Goal: Navigation & Orientation: Find specific page/section

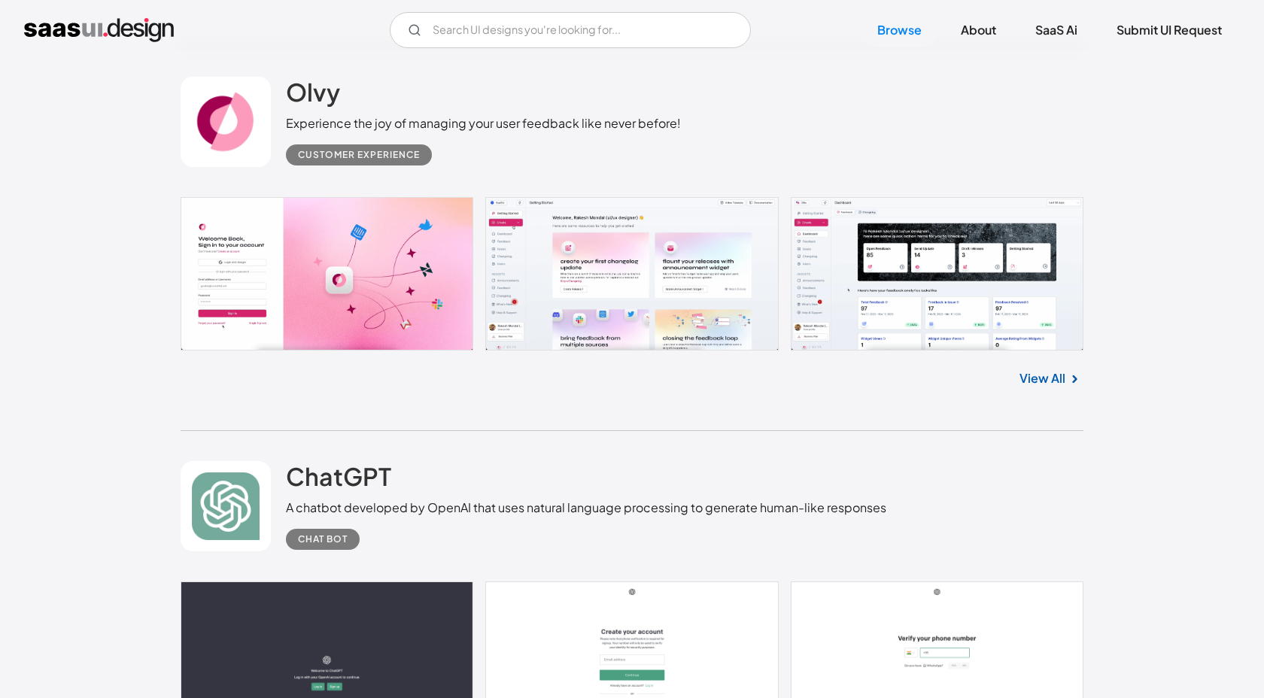
scroll to position [853, 0]
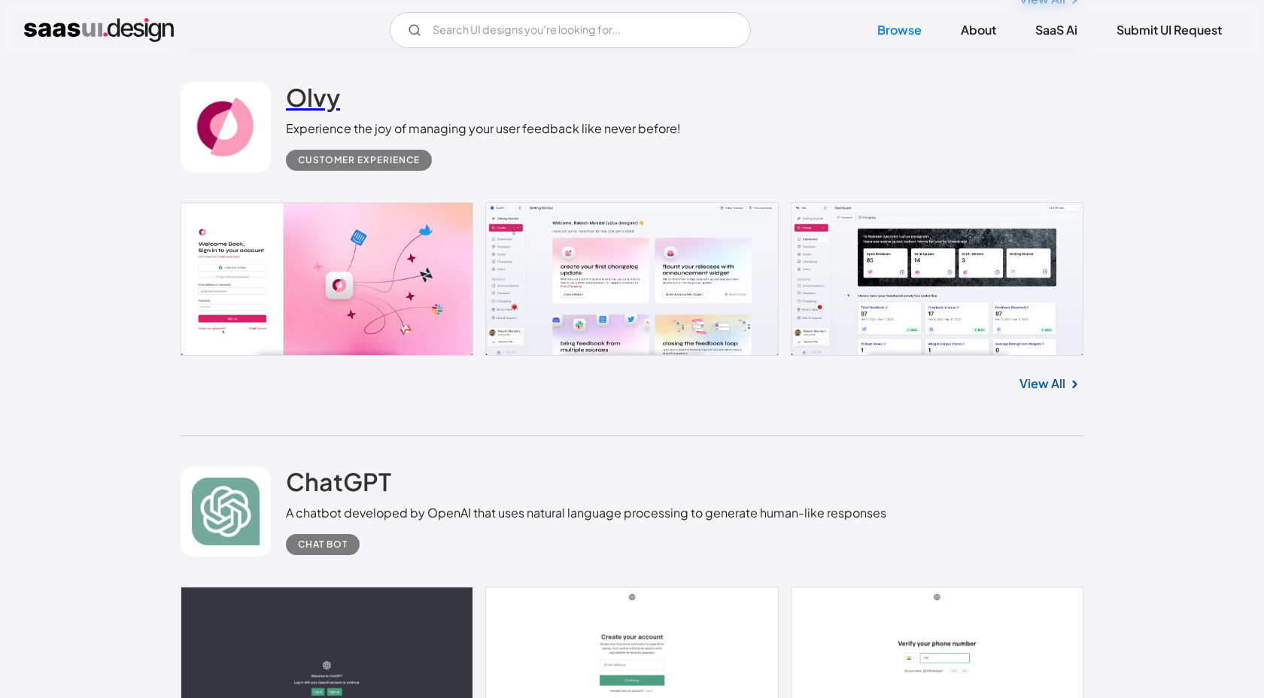
click at [299, 105] on h2 "Olvy" at bounding box center [313, 97] width 54 height 30
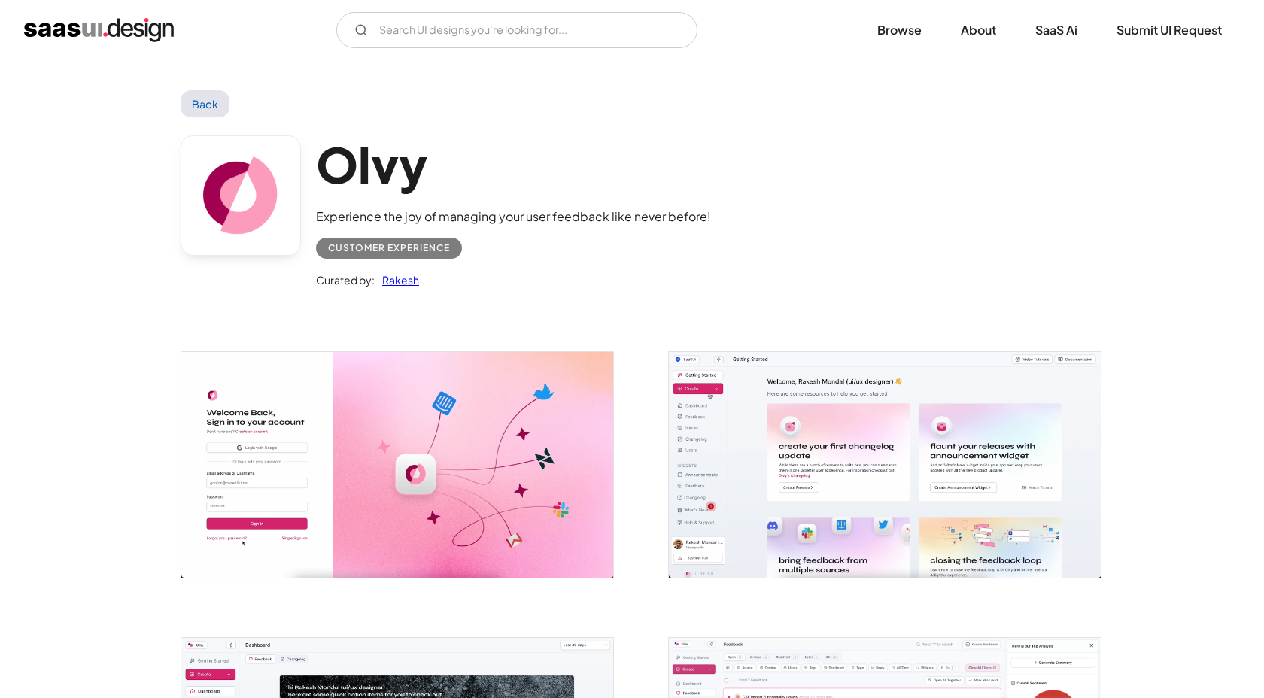
click at [204, 99] on link "Back" at bounding box center [205, 103] width 49 height 27
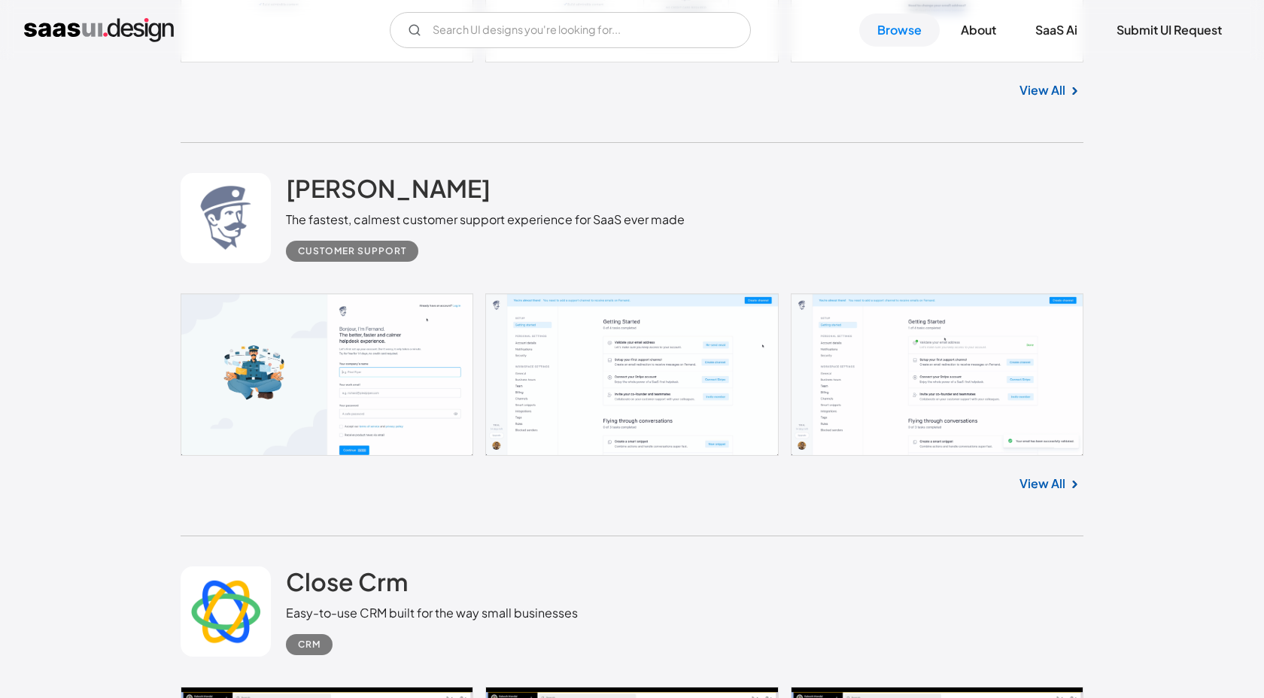
scroll to position [2450, 0]
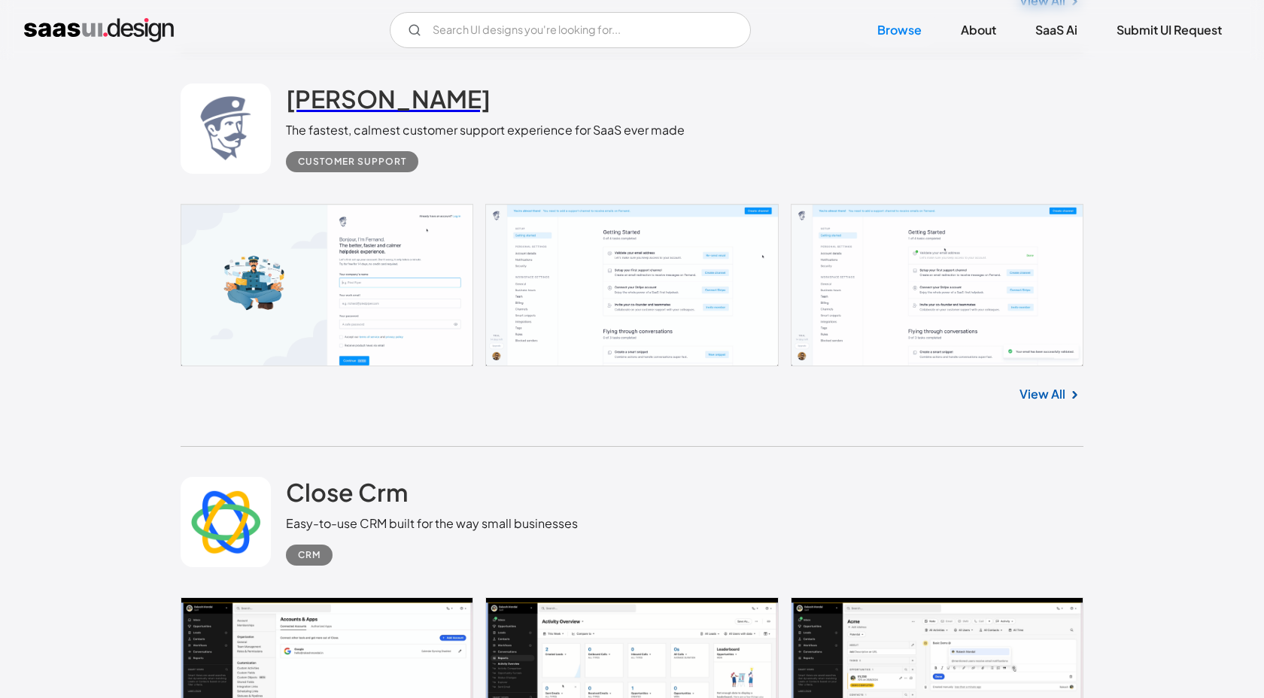
click at [345, 90] on h2 "[PERSON_NAME]" at bounding box center [388, 99] width 205 height 30
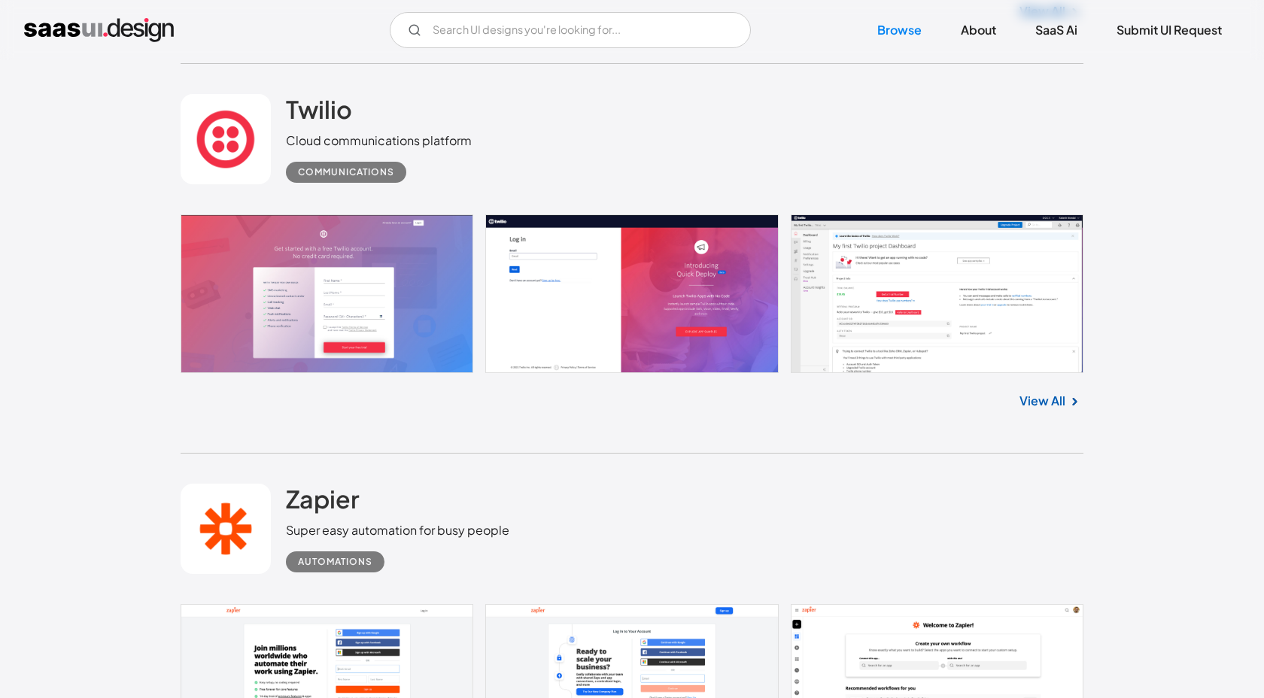
scroll to position [6381, 0]
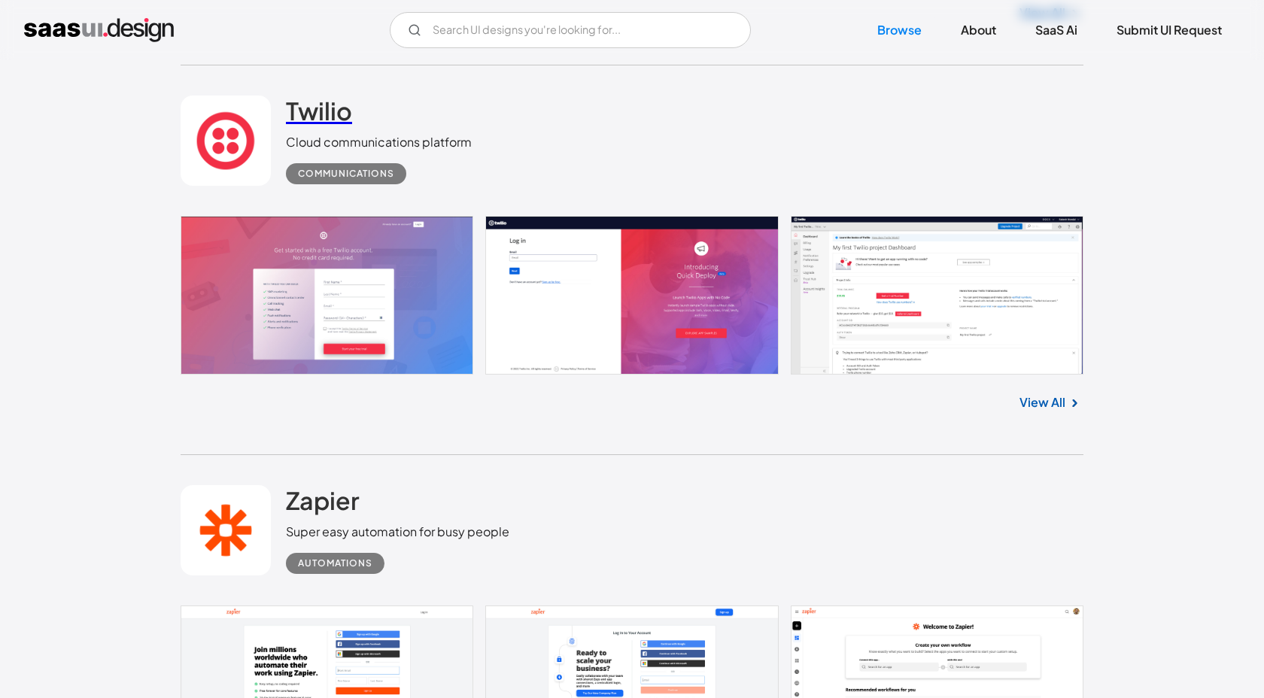
click at [337, 120] on h2 "Twilio" at bounding box center [319, 111] width 66 height 30
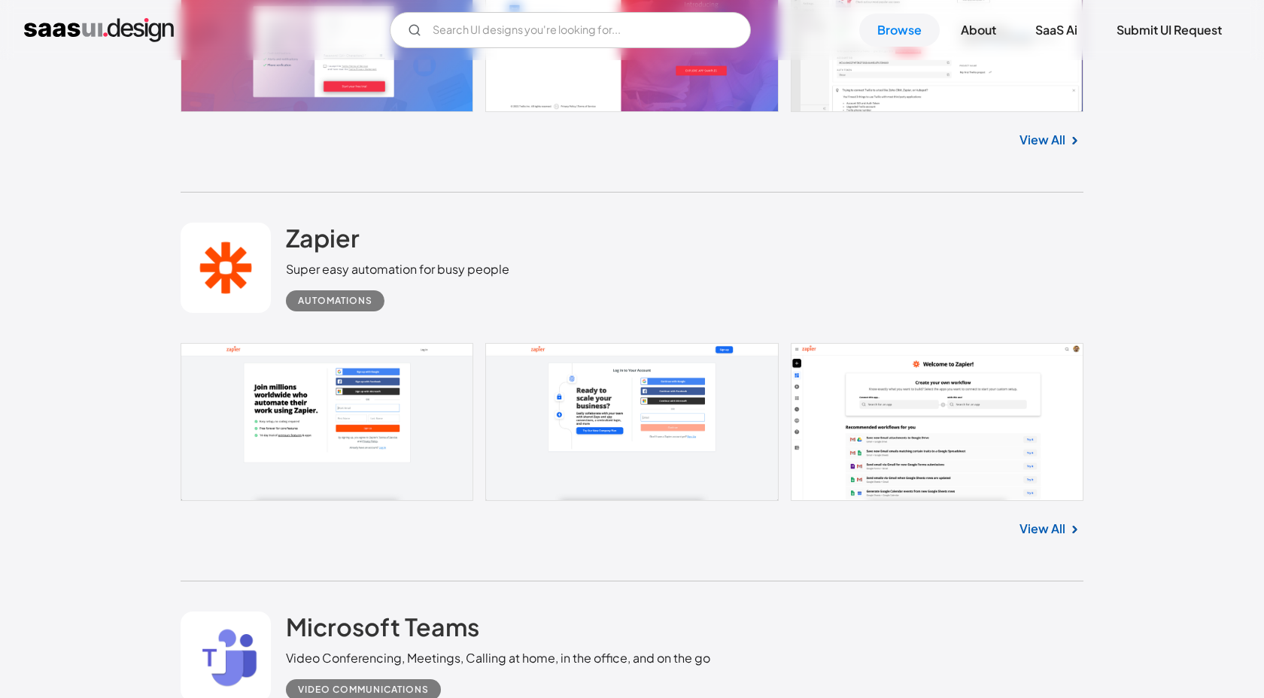
scroll to position [6781, 0]
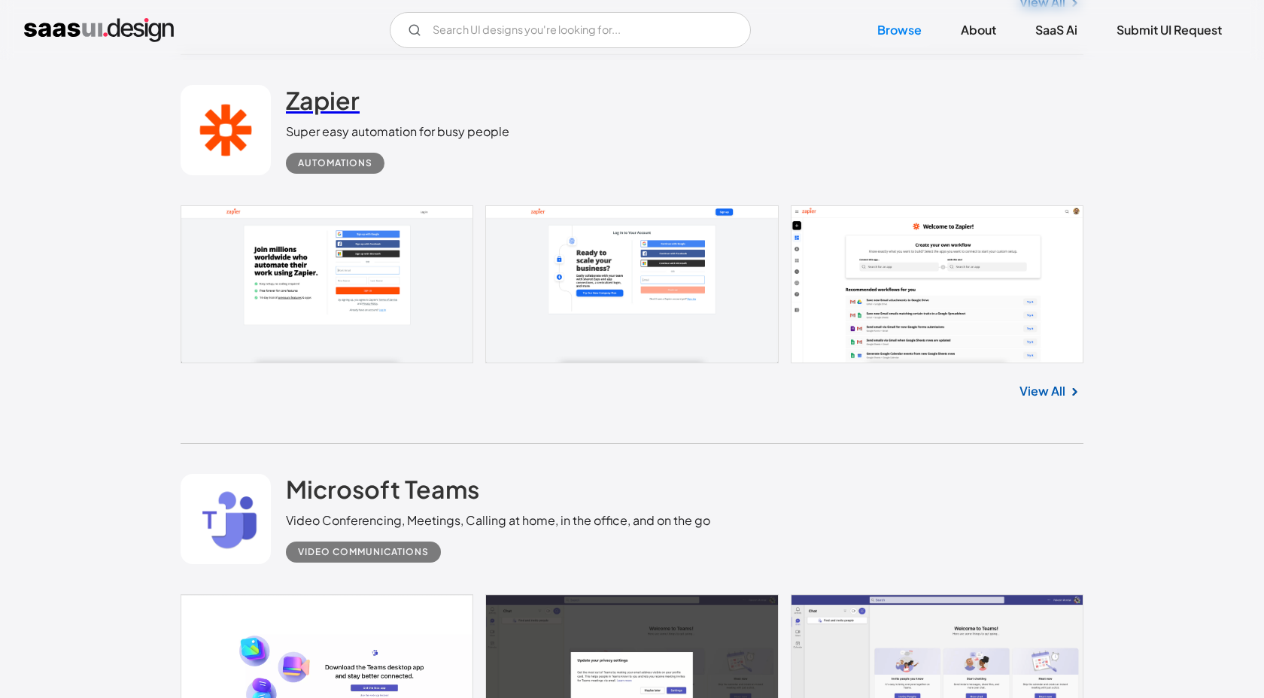
click at [336, 115] on h2 "Zapier" at bounding box center [323, 100] width 74 height 30
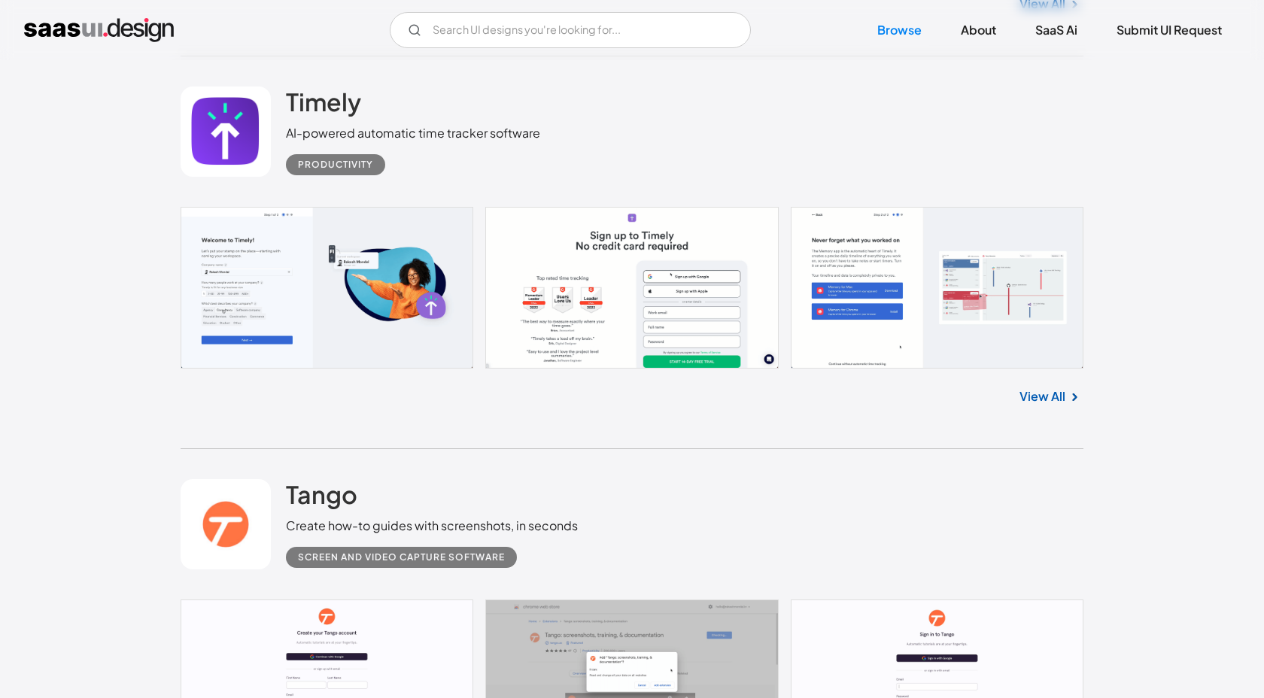
scroll to position [7537, 0]
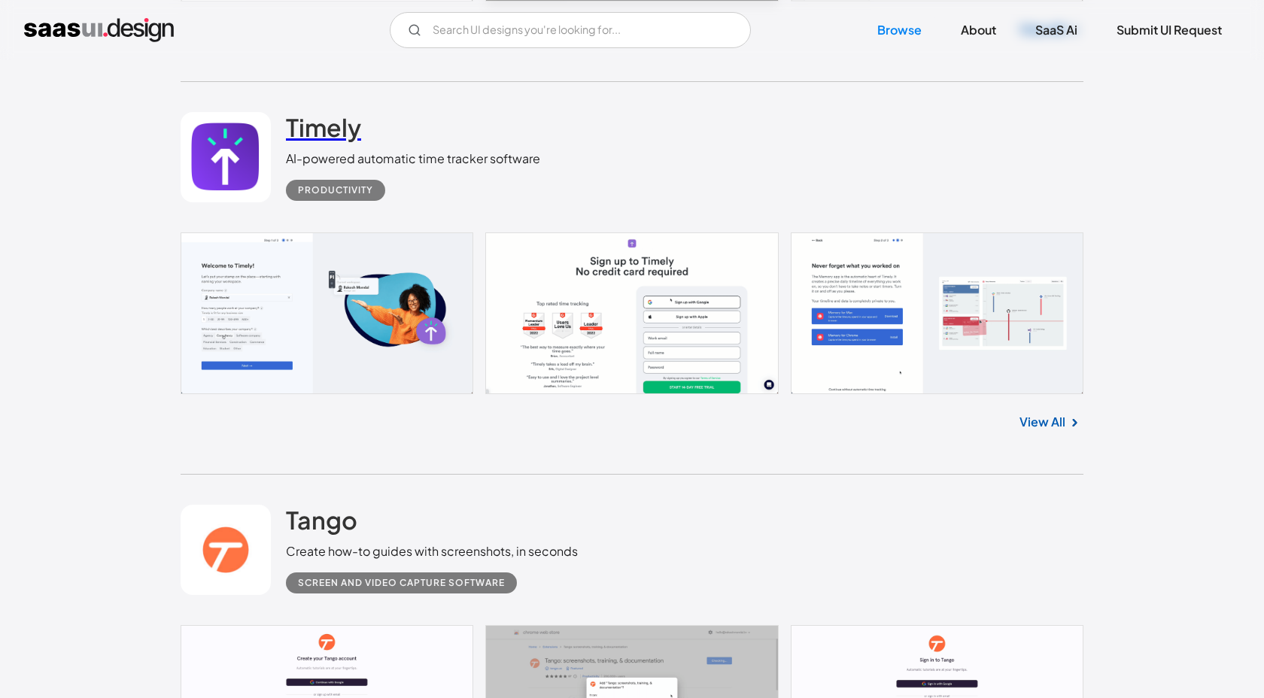
click at [321, 123] on h2 "Timely" at bounding box center [323, 127] width 75 height 30
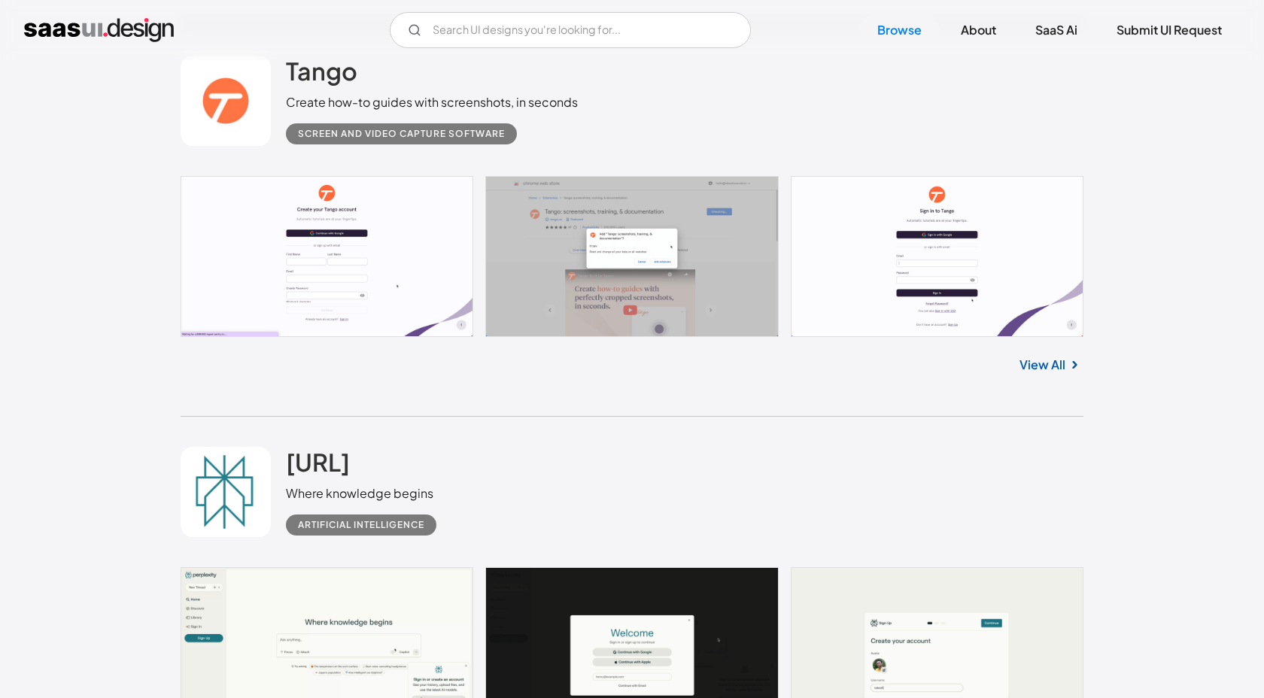
scroll to position [7977, 0]
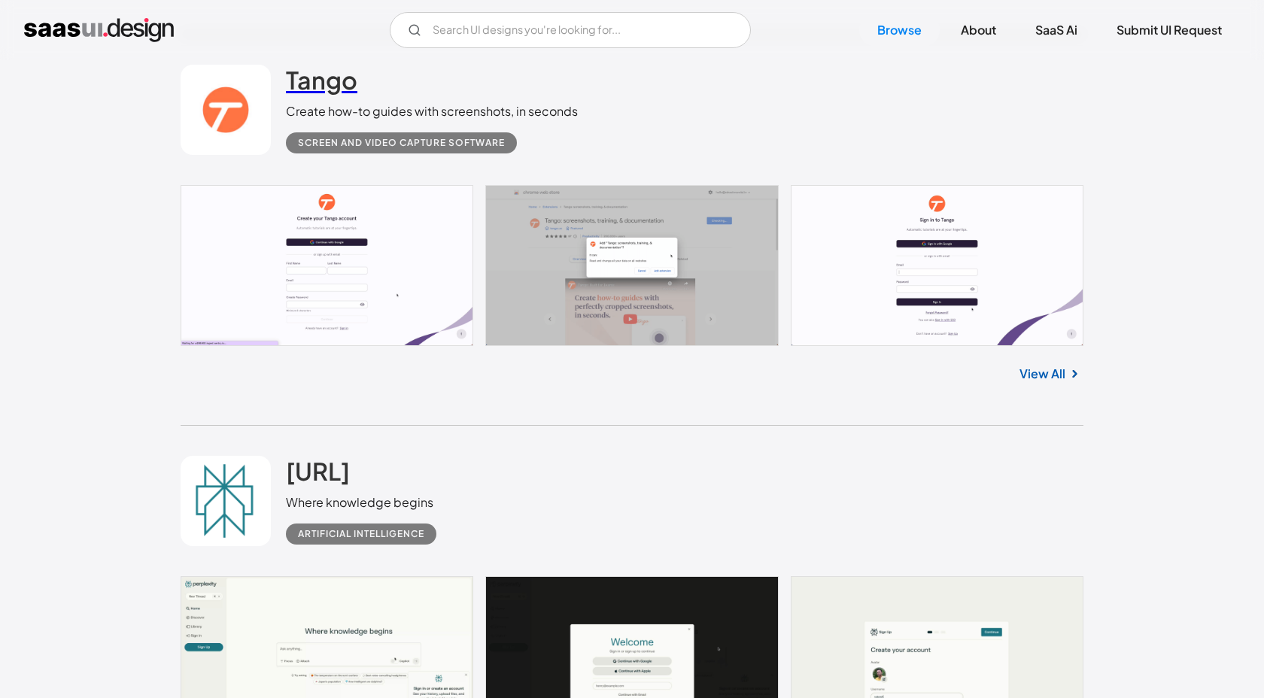
click at [325, 84] on h2 "Tango" at bounding box center [321, 80] width 71 height 30
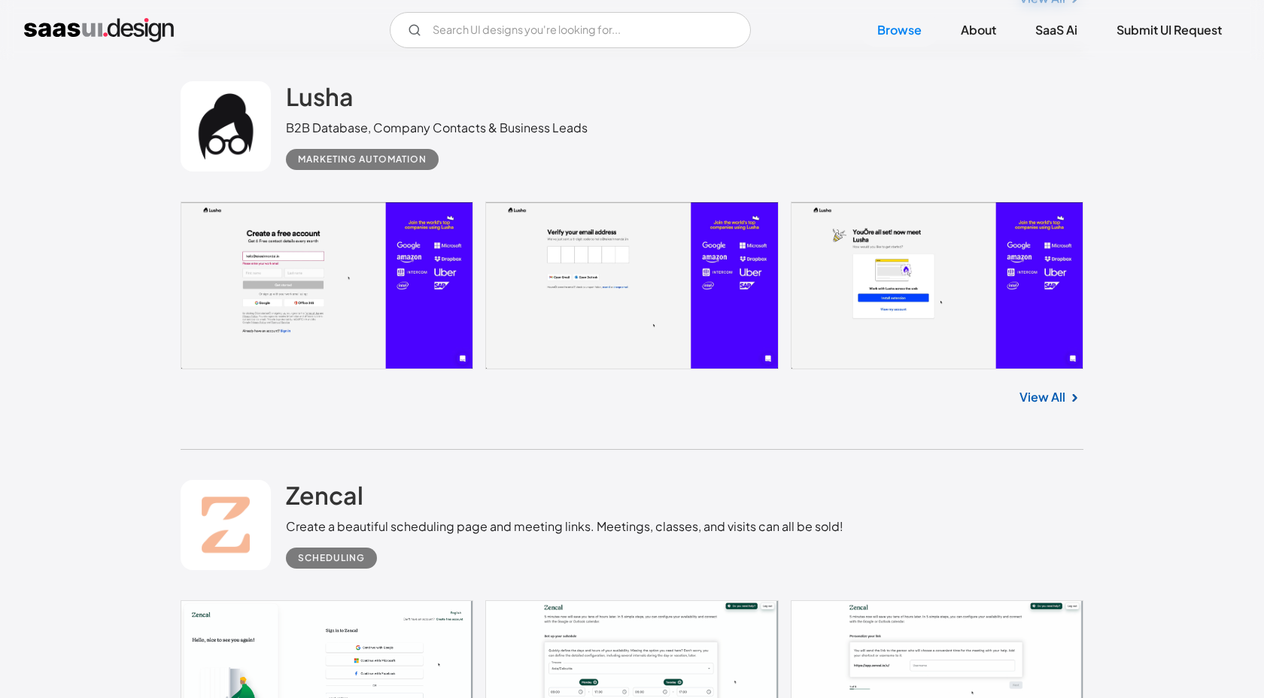
scroll to position [8758, 0]
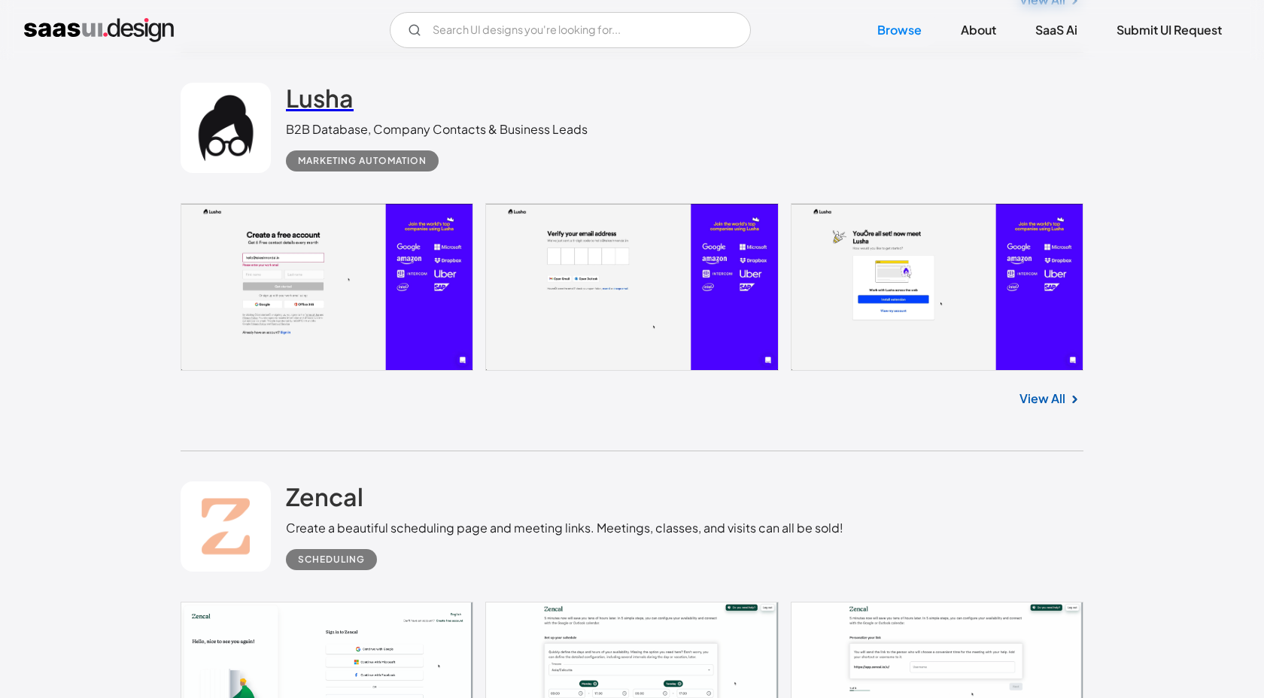
click at [324, 111] on h2 "Lusha" at bounding box center [320, 98] width 68 height 30
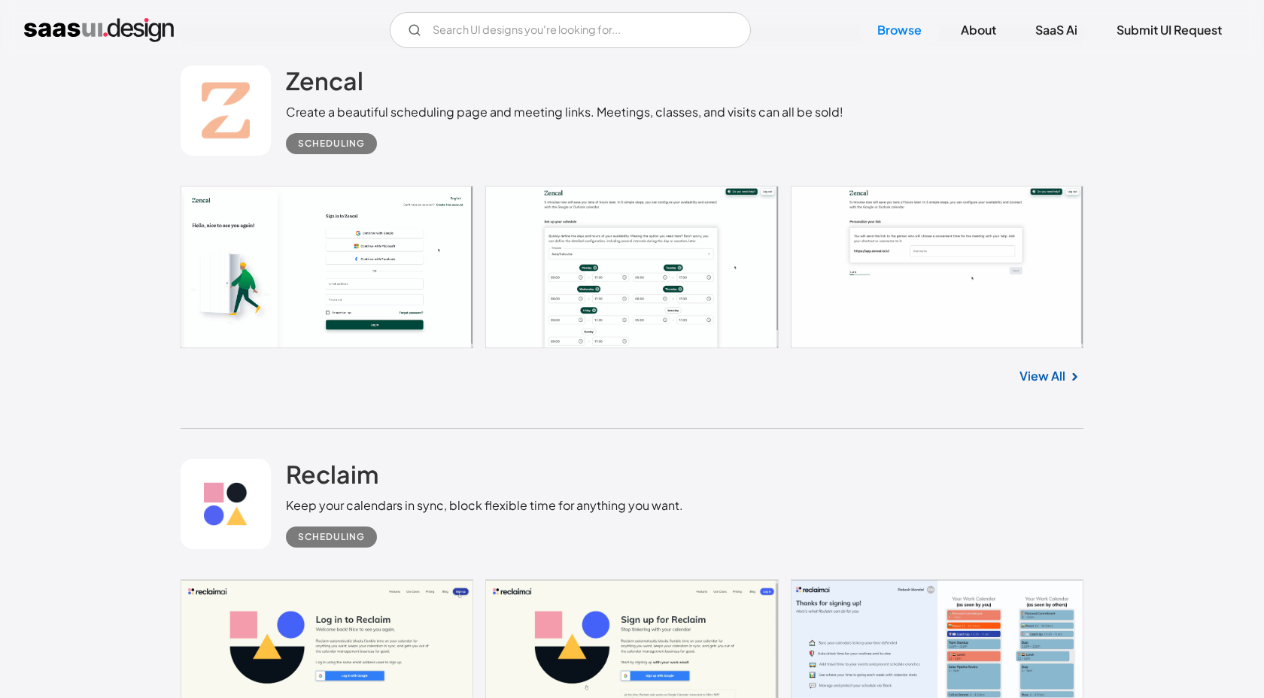
scroll to position [9169, 0]
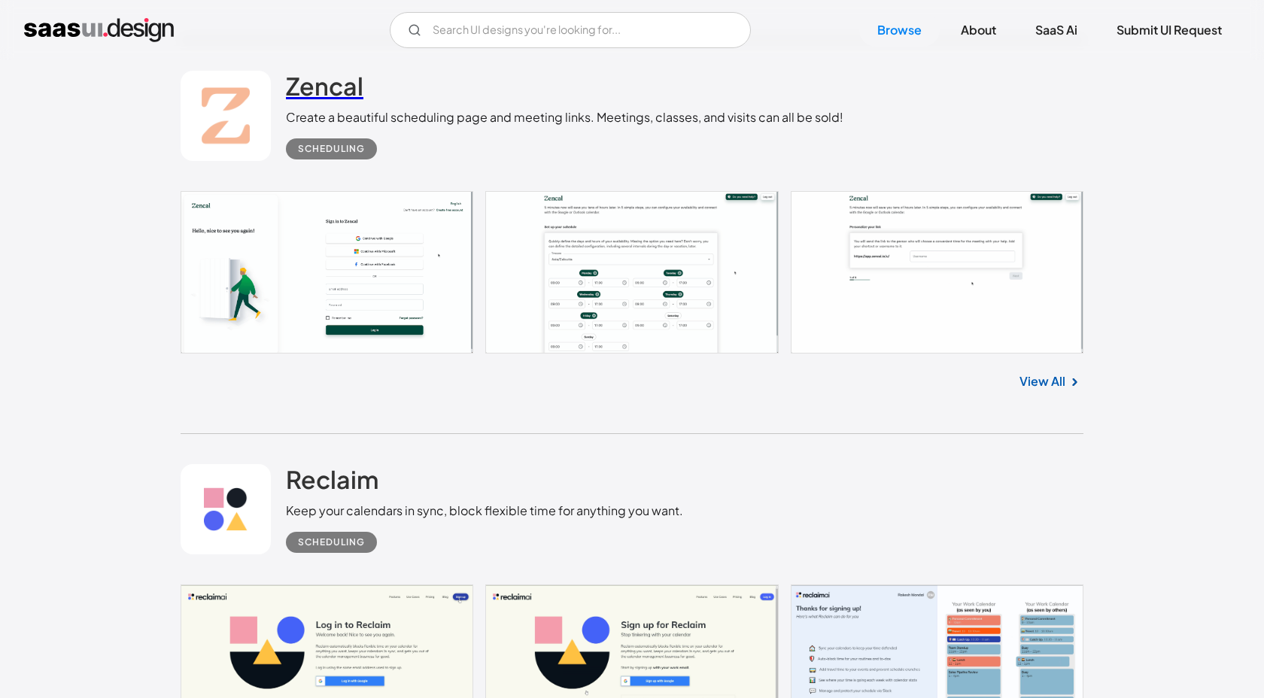
click at [327, 99] on h2 "Zencal" at bounding box center [324, 86] width 77 height 30
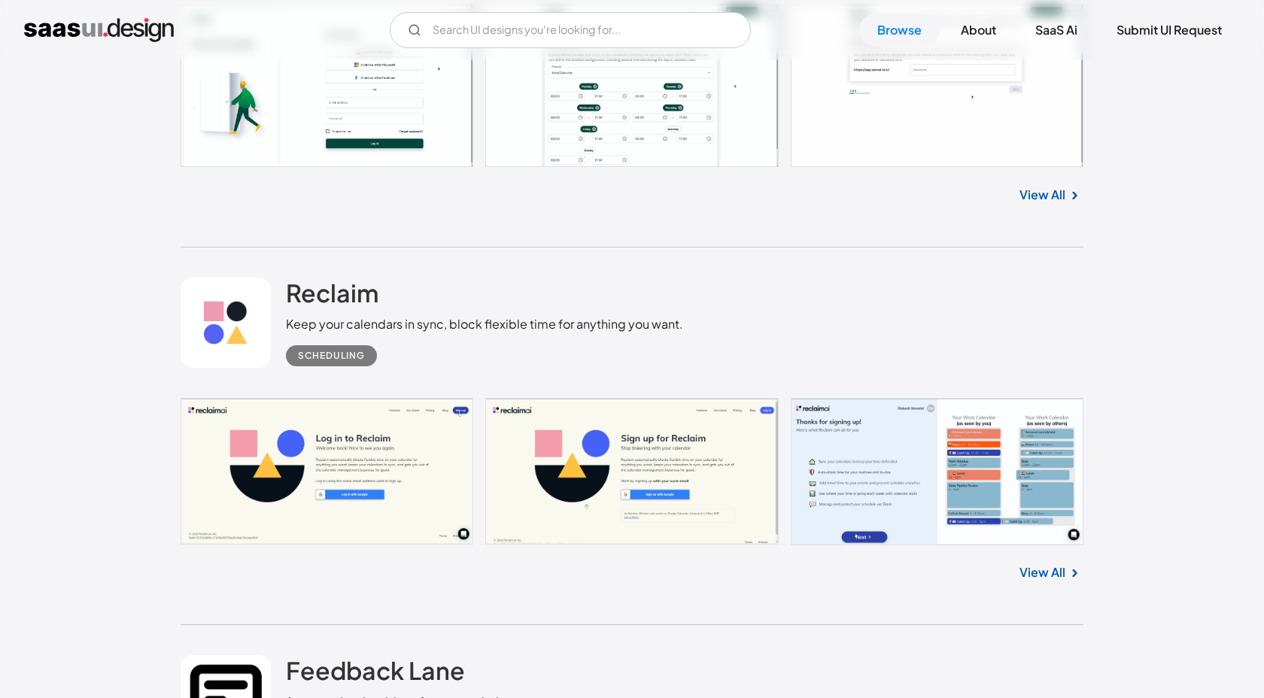
scroll to position [9433, 0]
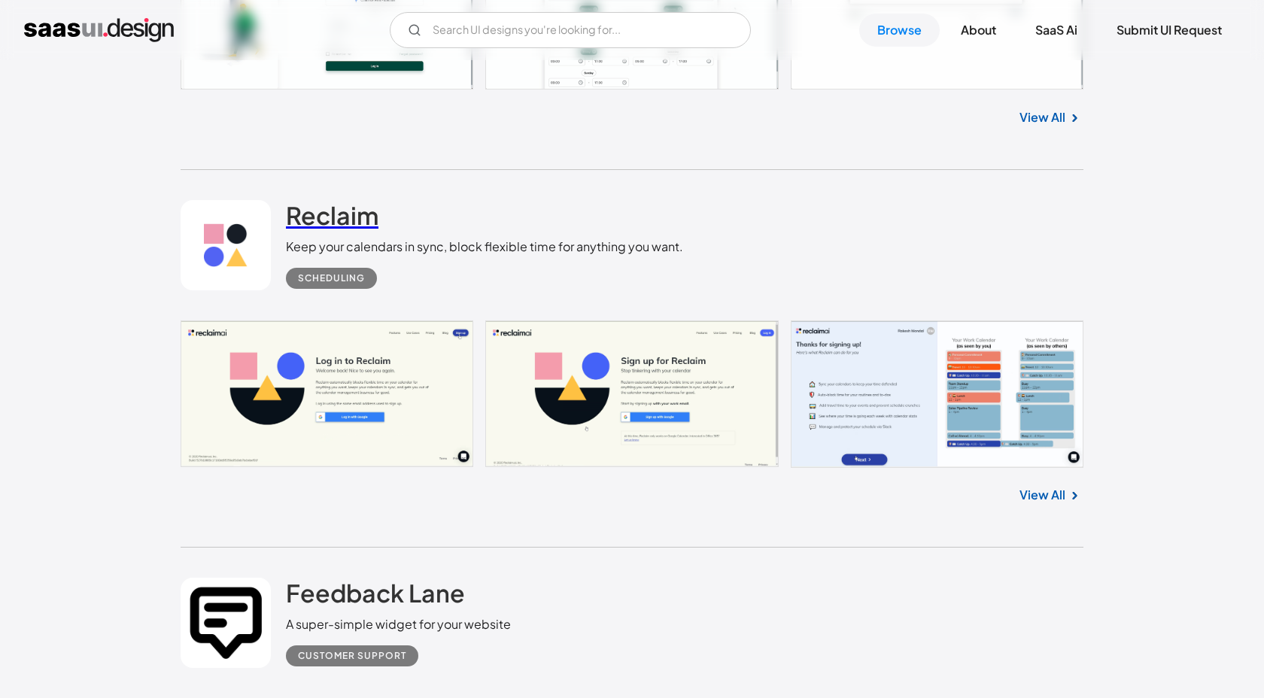
click at [337, 220] on h2 "Reclaim" at bounding box center [332, 215] width 93 height 30
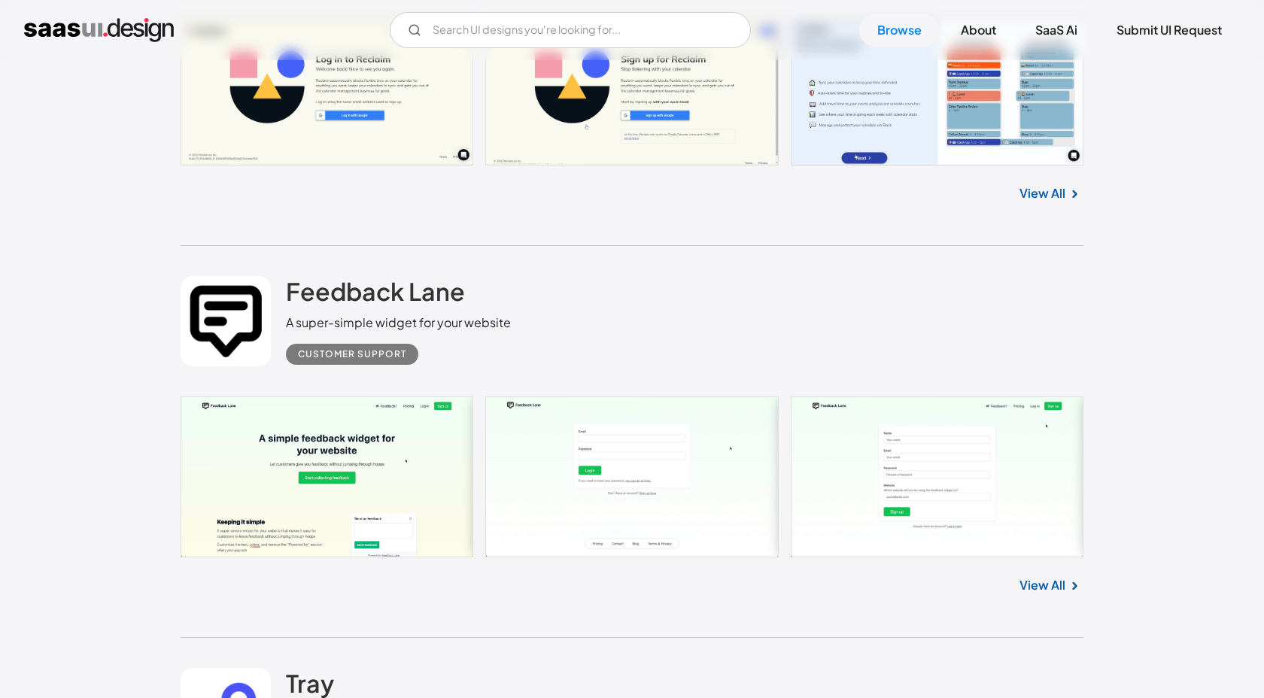
scroll to position [9788, 0]
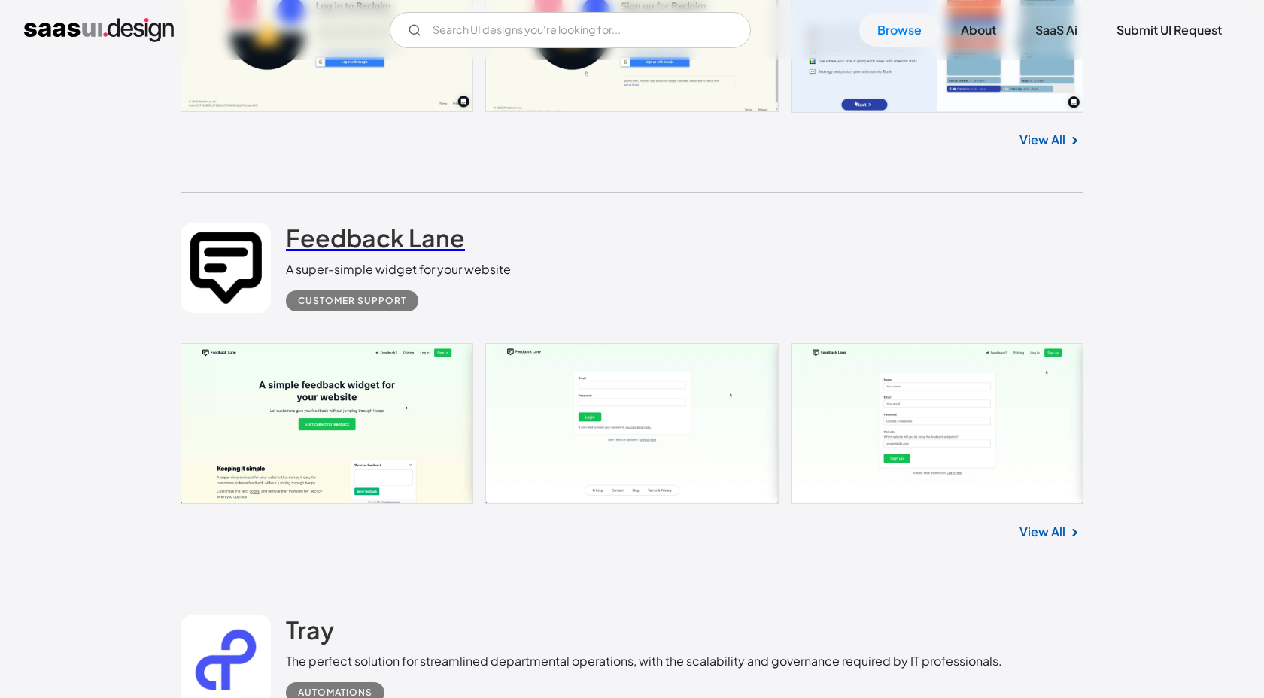
click at [427, 253] on h2 "Feedback Lane" at bounding box center [375, 238] width 179 height 30
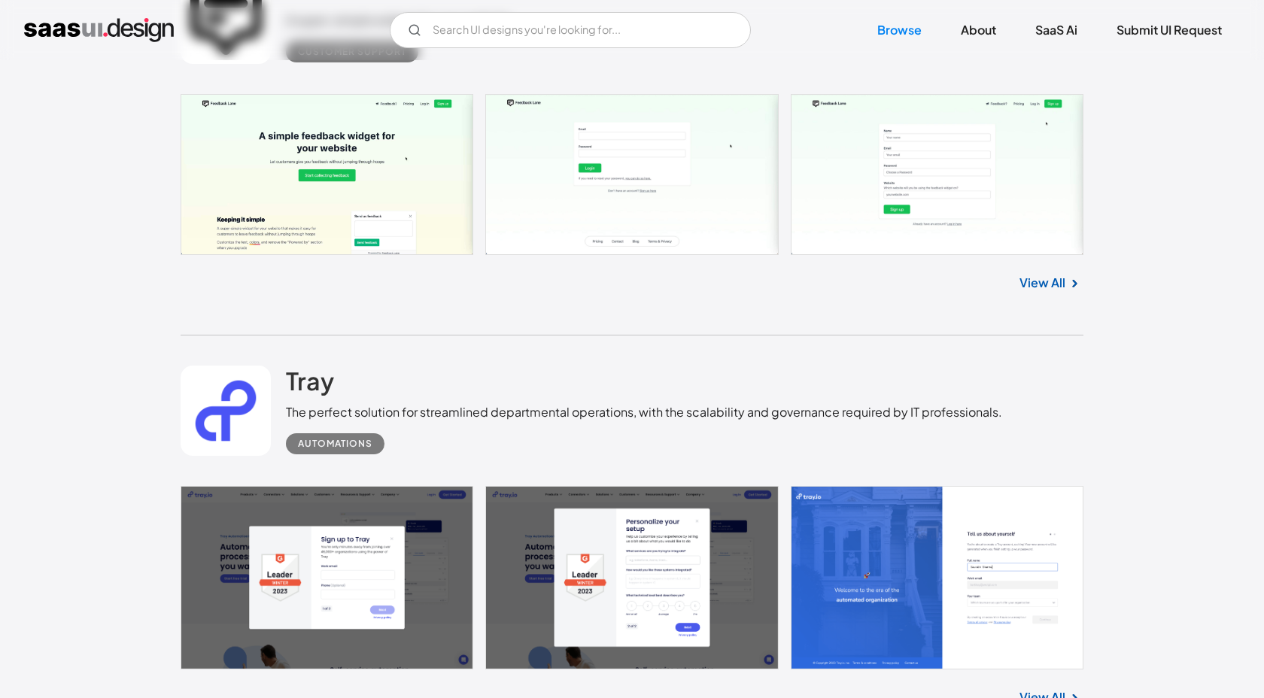
scroll to position [10040, 0]
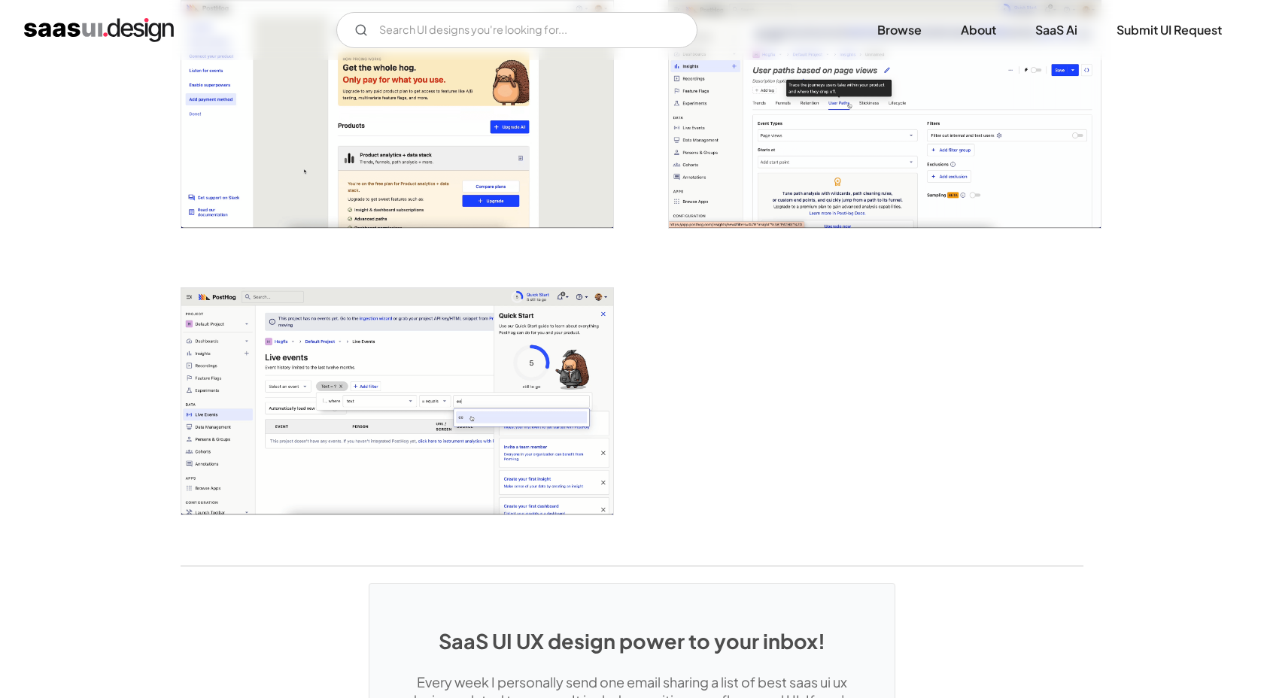
scroll to position [3510, 0]
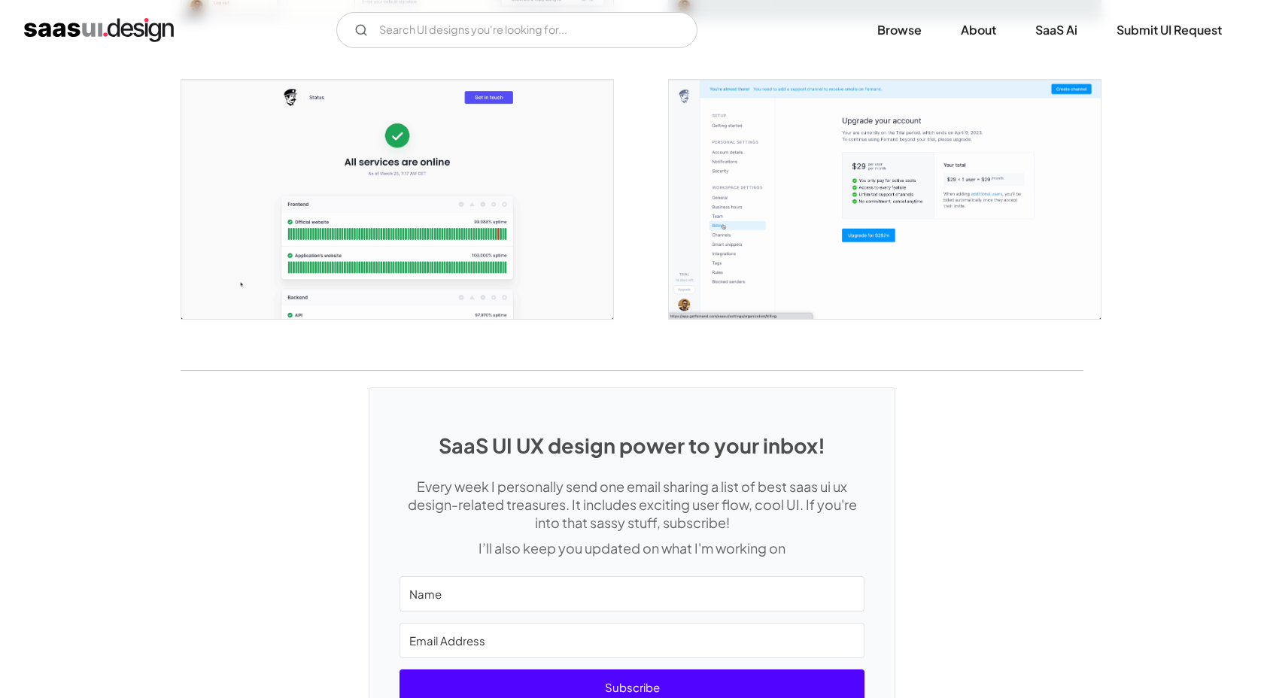
scroll to position [2944, 0]
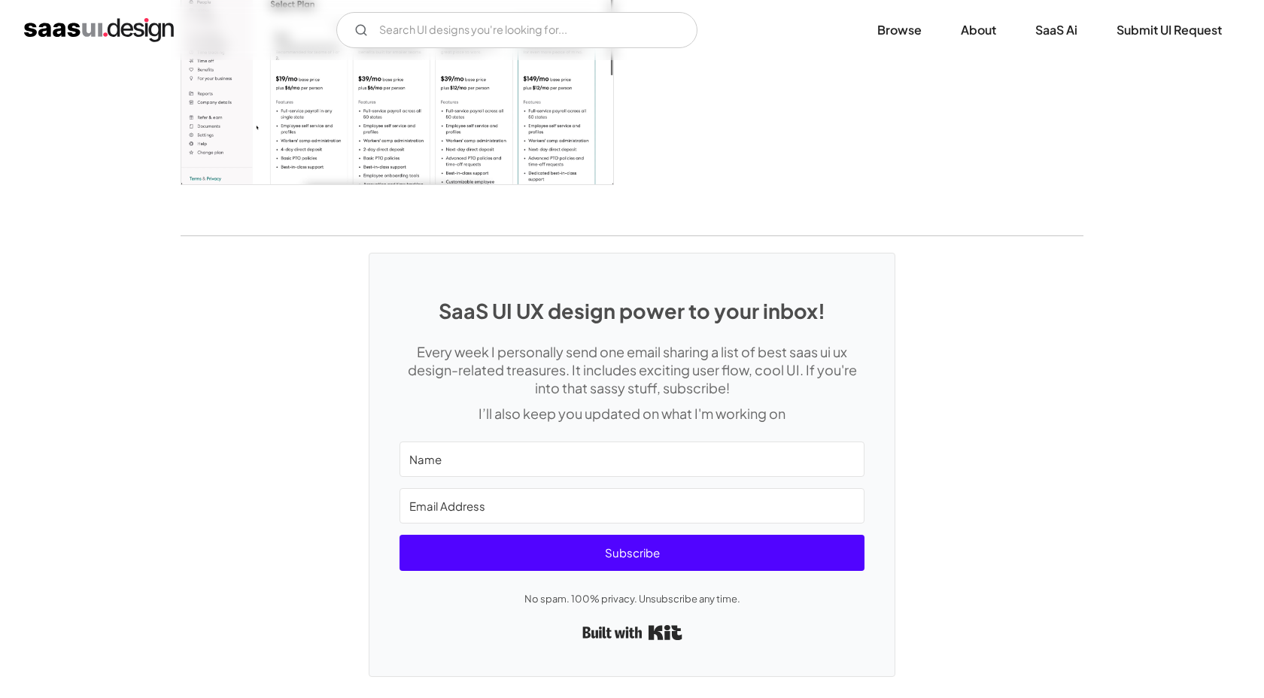
scroll to position [3937, 0]
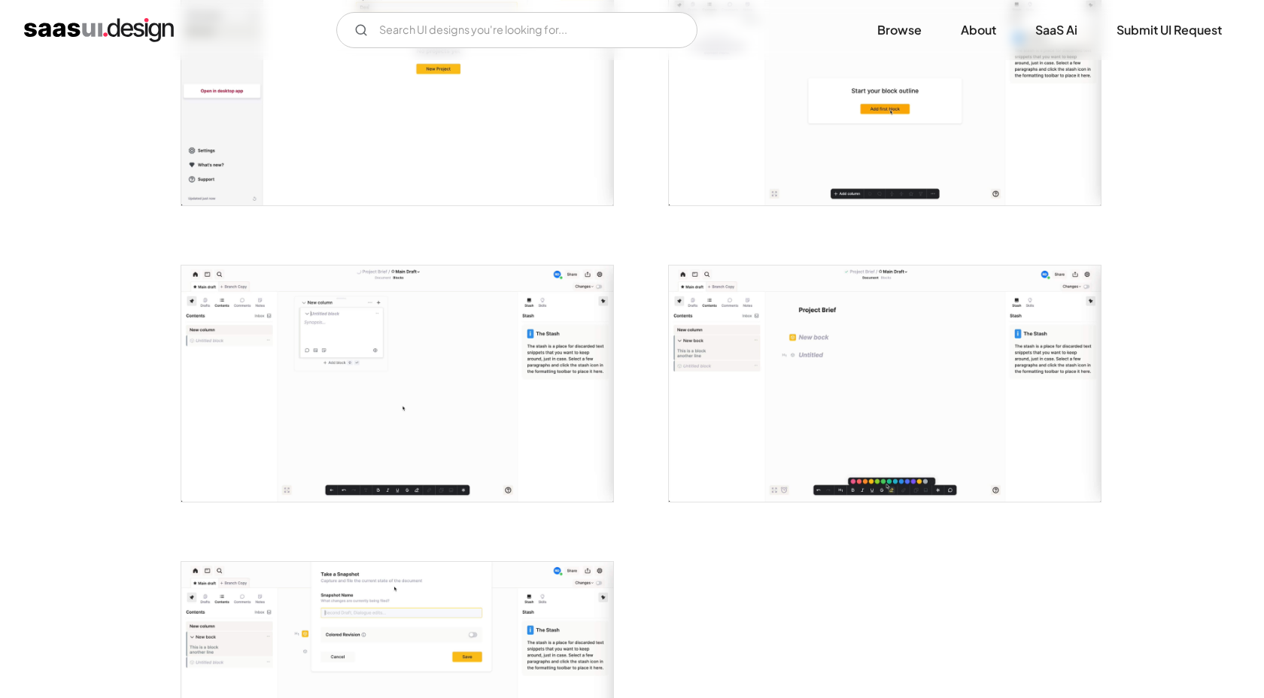
scroll to position [3057, 0]
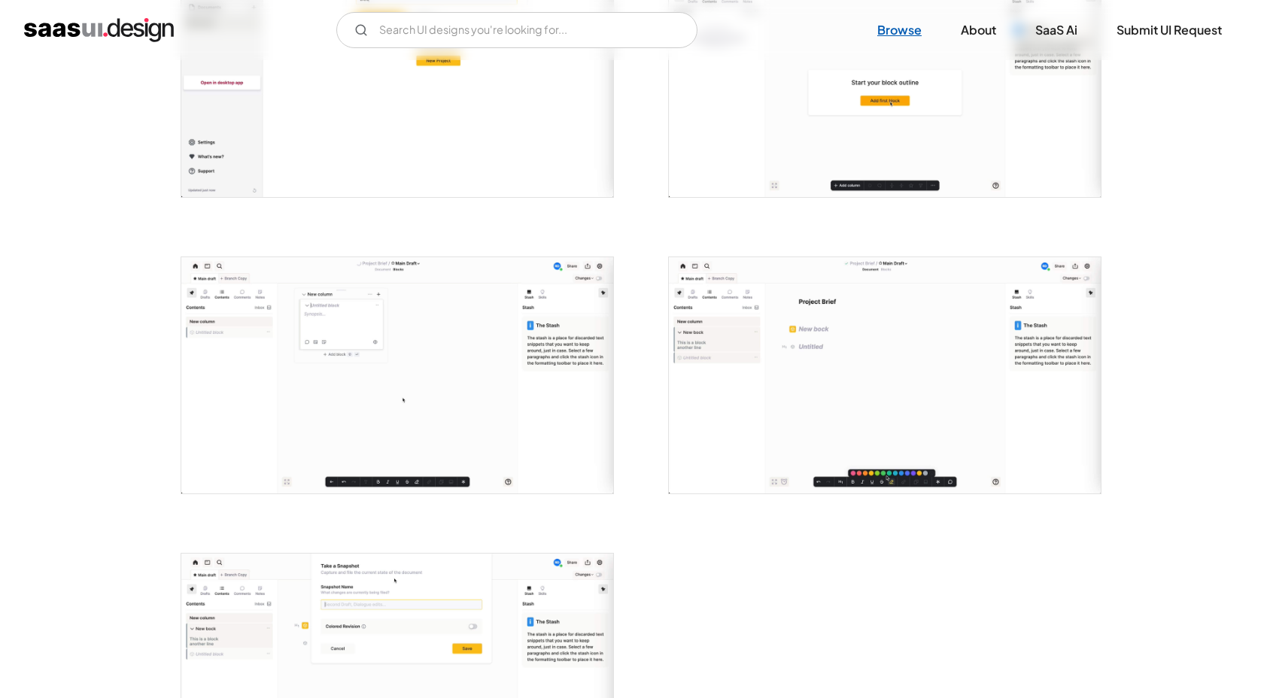
click at [908, 20] on link "Browse" at bounding box center [899, 30] width 80 height 33
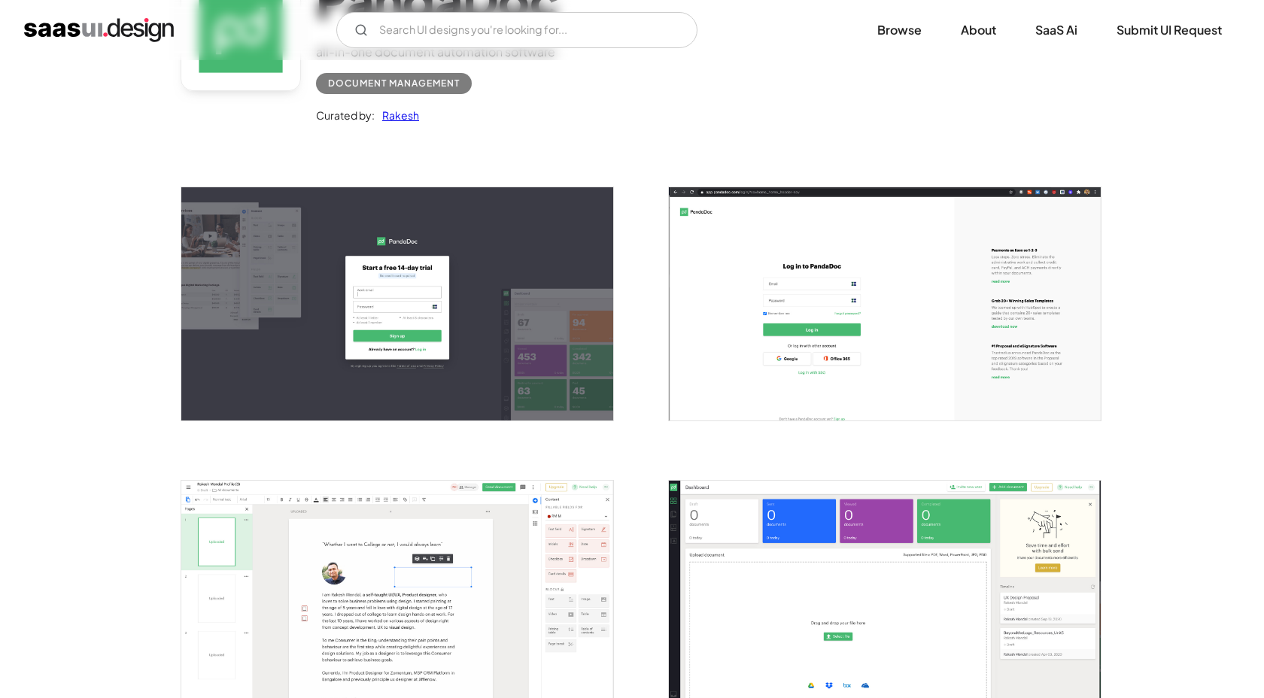
scroll to position [518, 0]
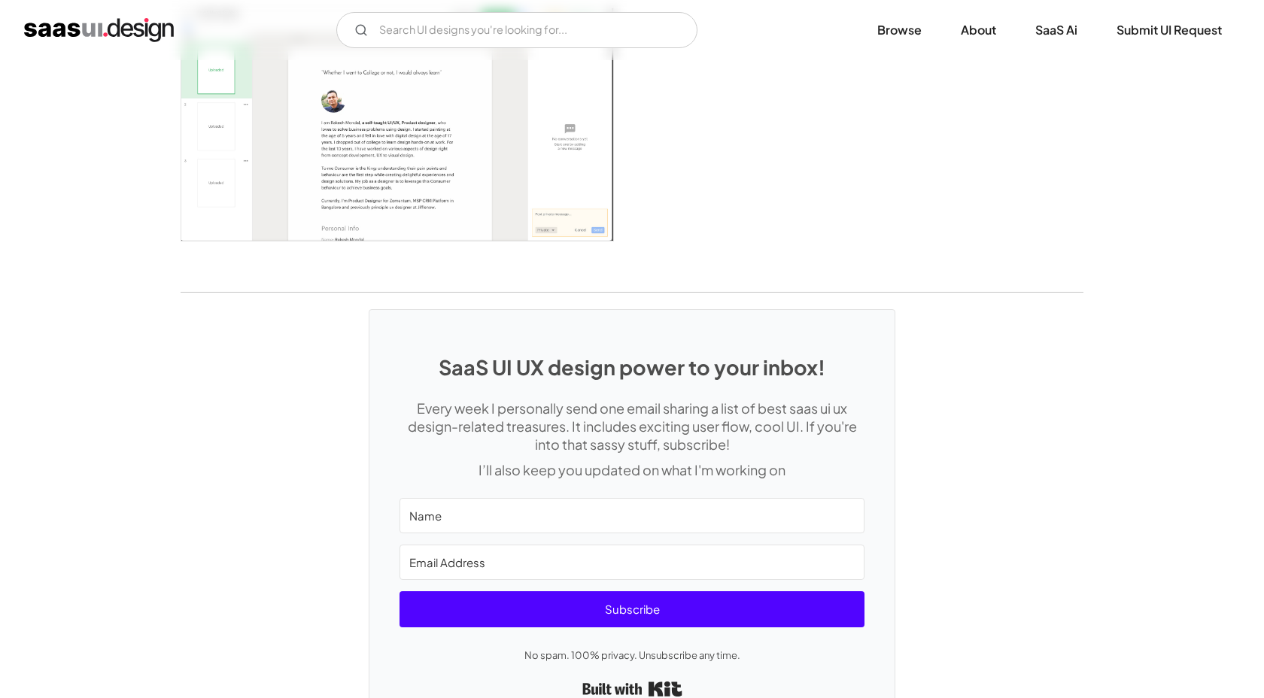
scroll to position [3358, 0]
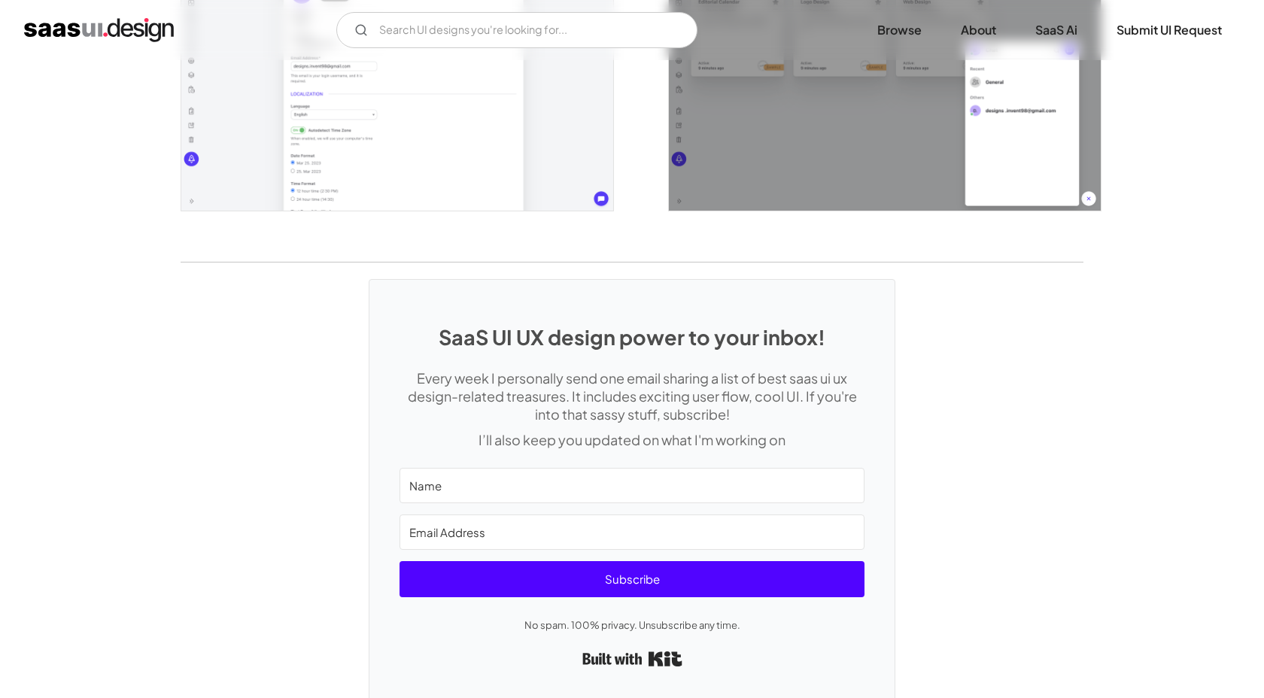
scroll to position [3437, 0]
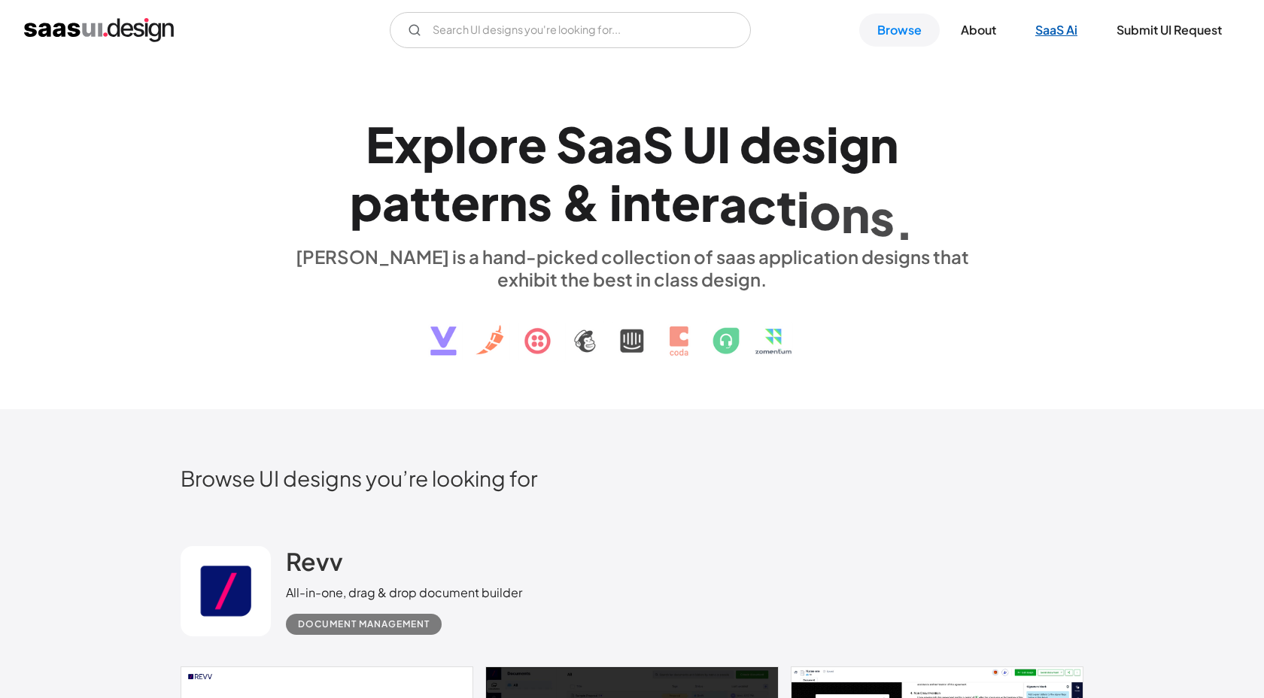
click at [1060, 31] on link "SaaS Ai" at bounding box center [1056, 30] width 78 height 33
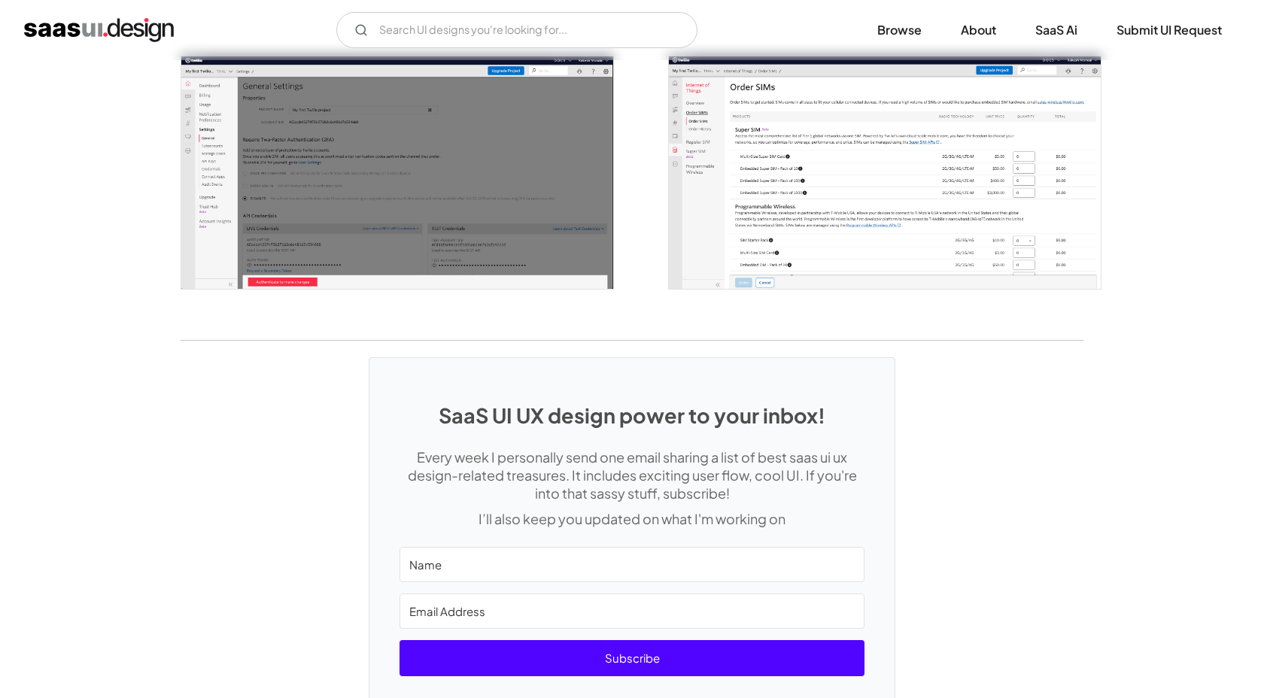
scroll to position [2056, 0]
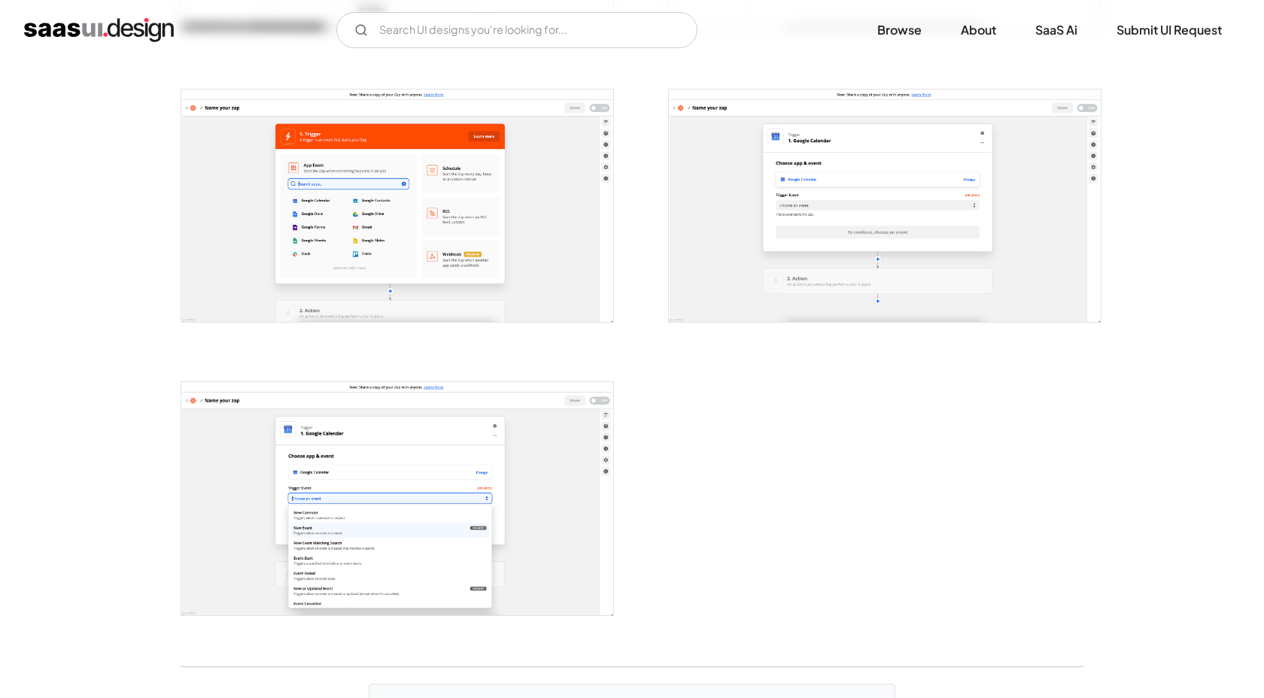
scroll to position [2865, 0]
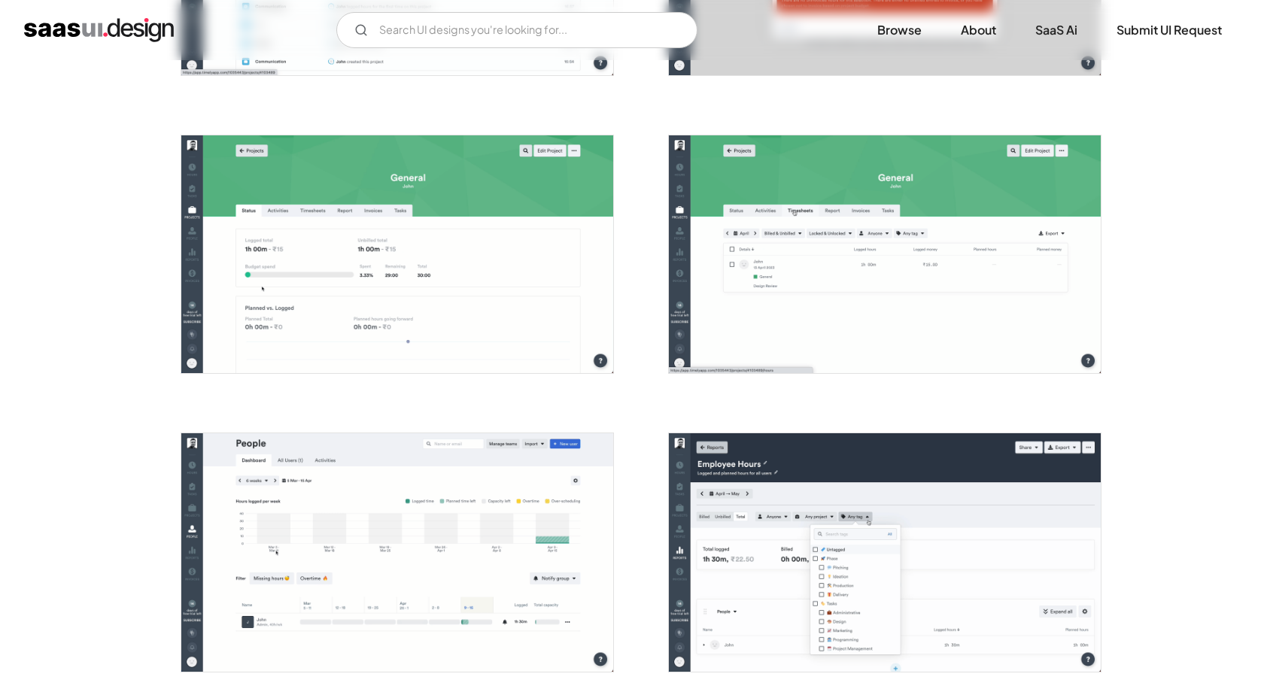
scroll to position [3177, 0]
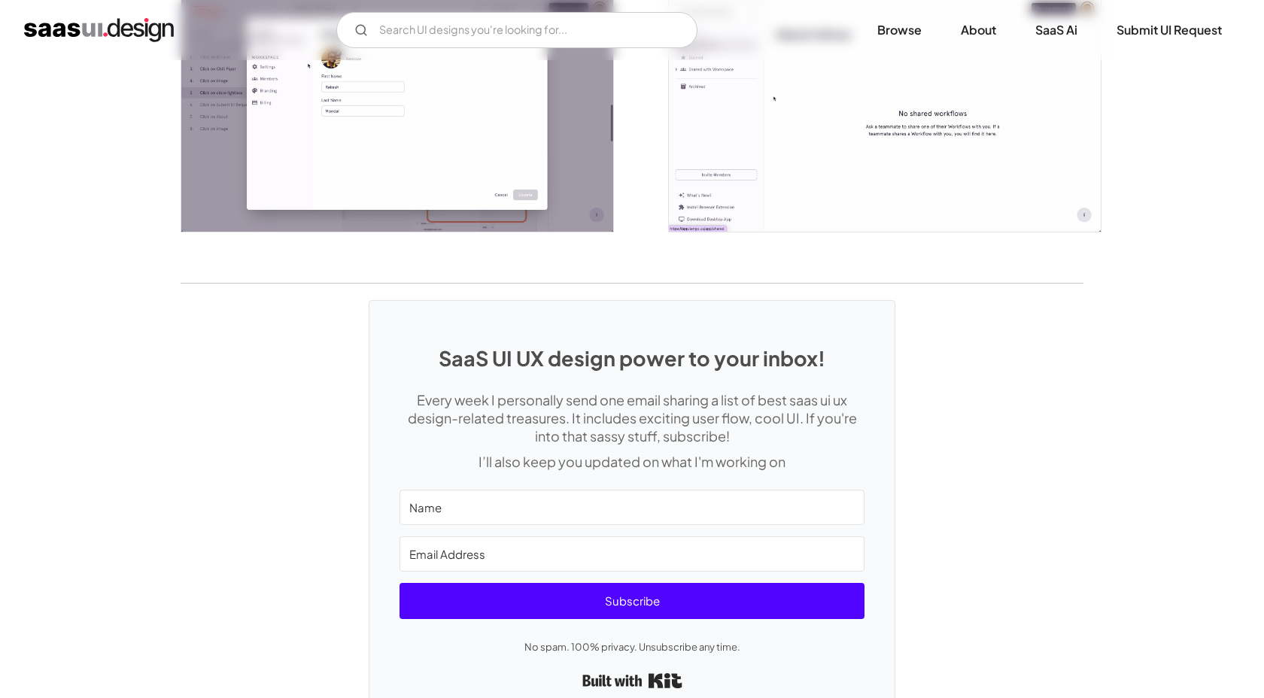
scroll to position [3394, 0]
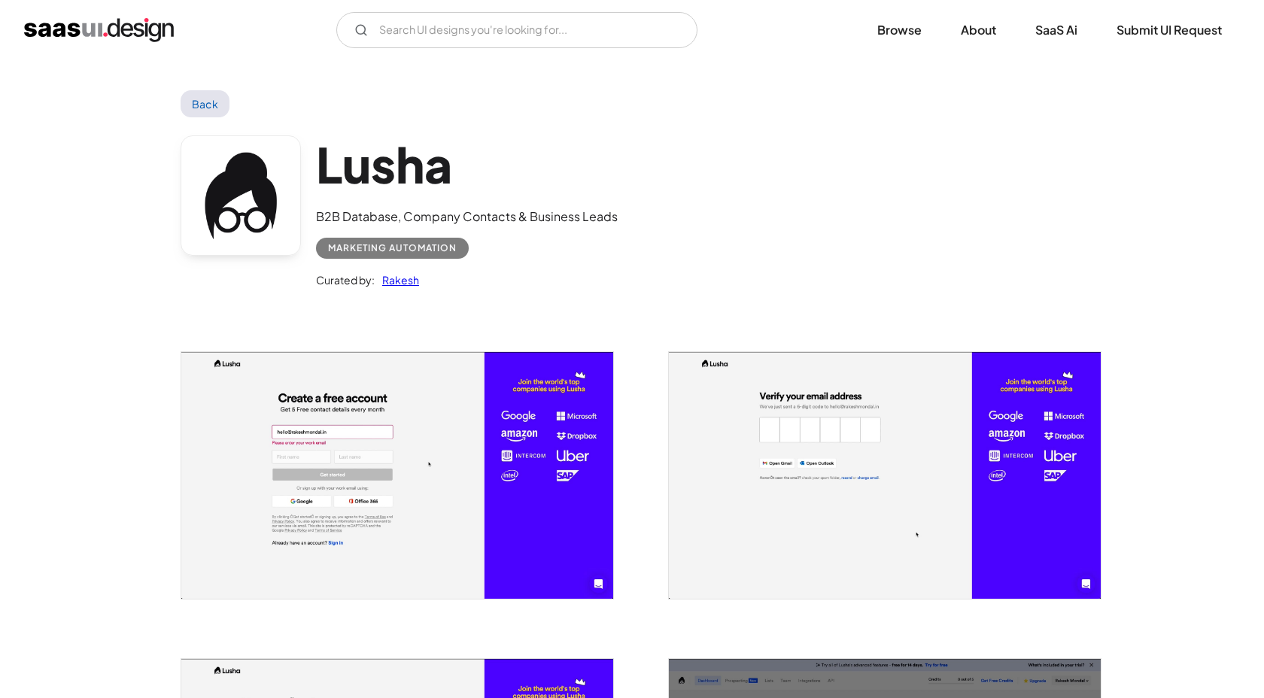
click at [689, 277] on div "Lusha B2B Database, Company Contacts & Business Leads Marketing Automation Cura…" at bounding box center [632, 215] width 903 height 196
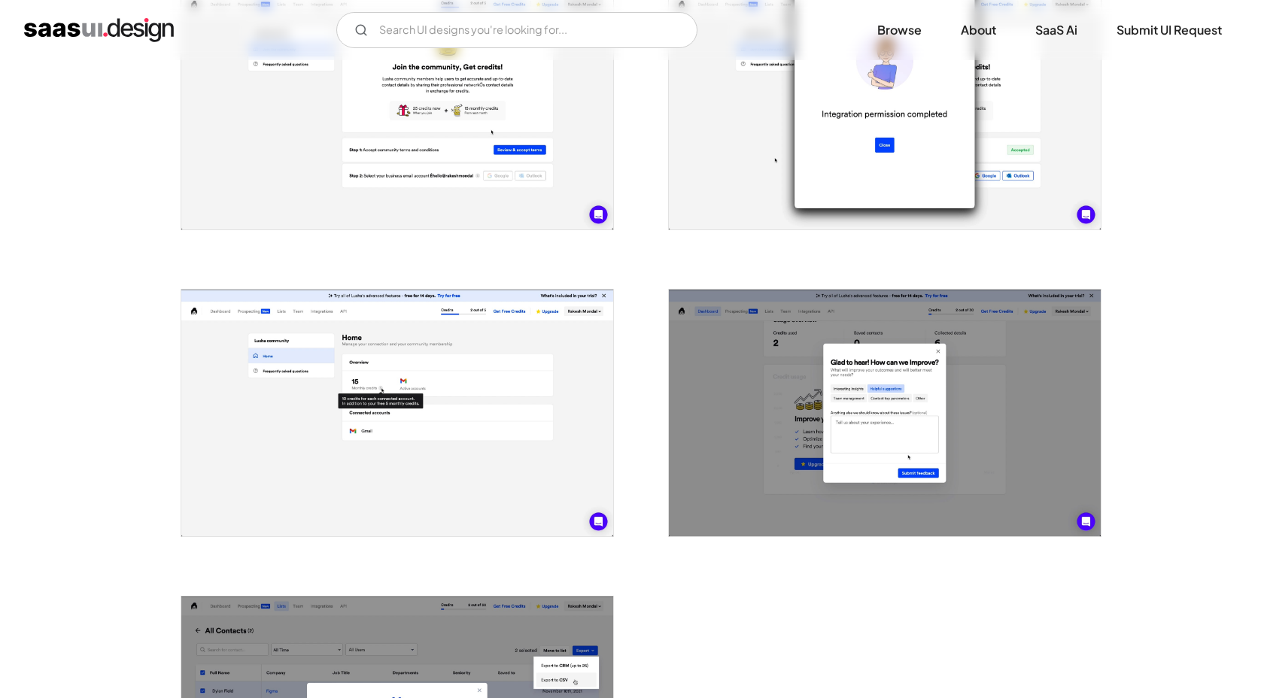
scroll to position [2723, 0]
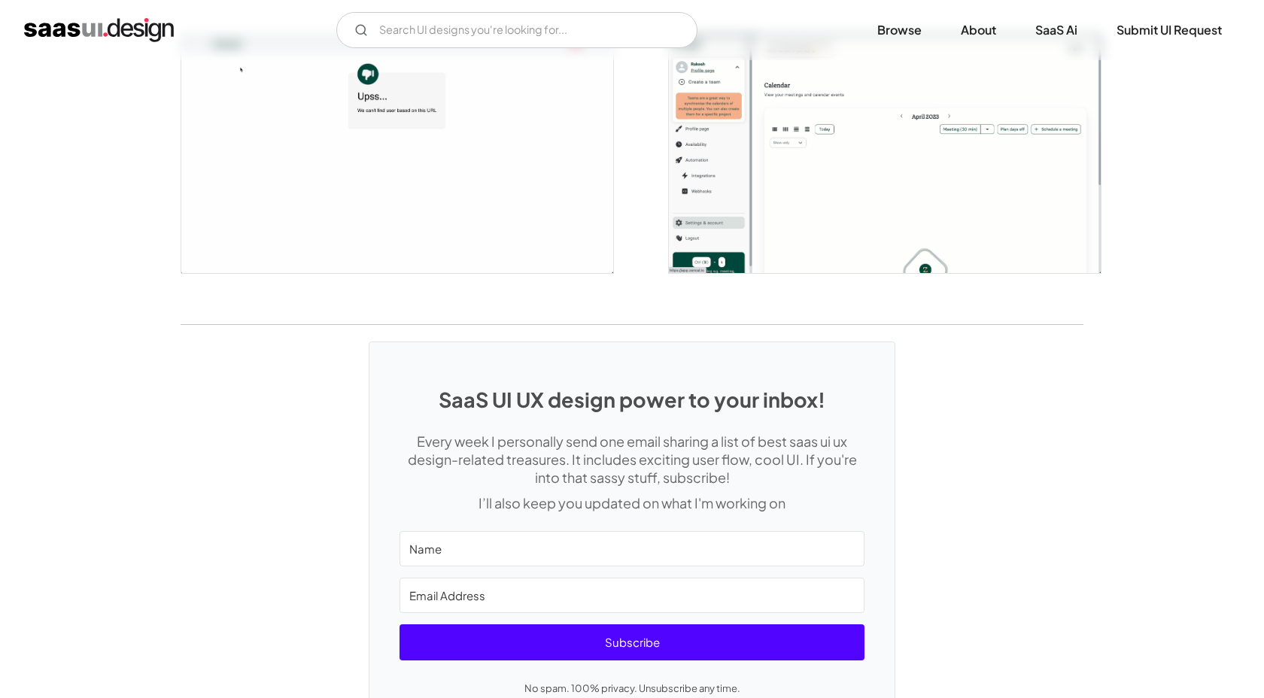
scroll to position [3639, 0]
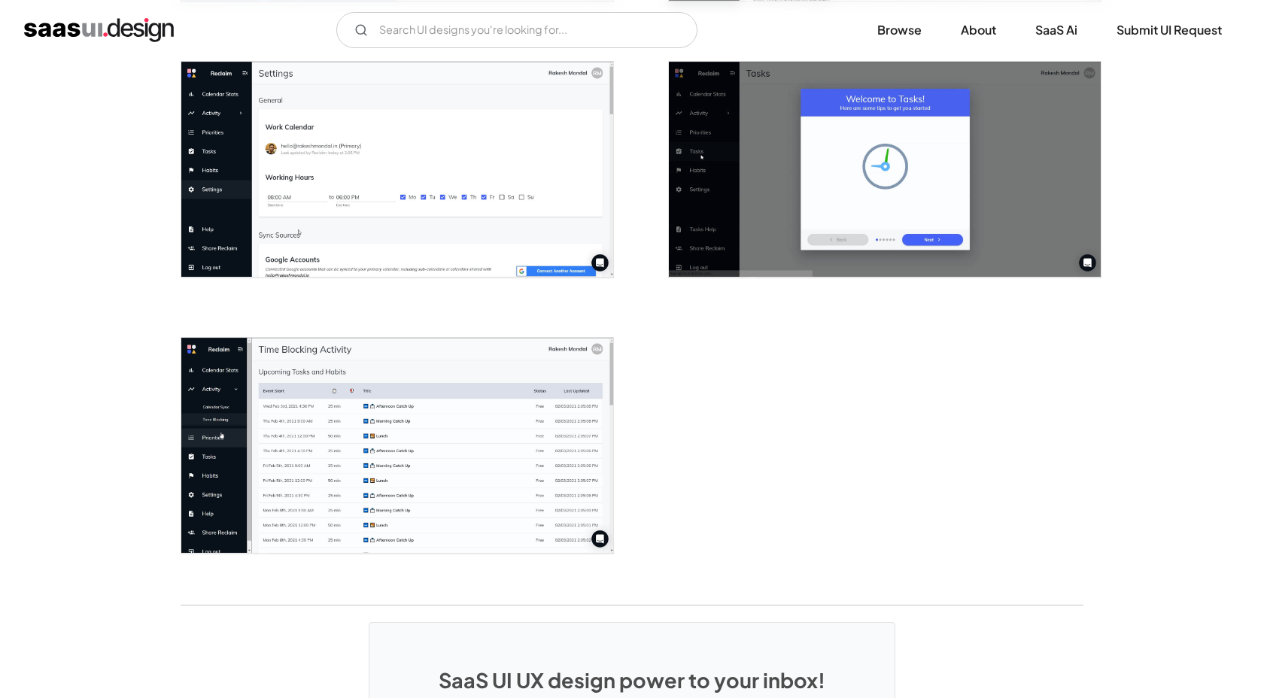
scroll to position [2227, 0]
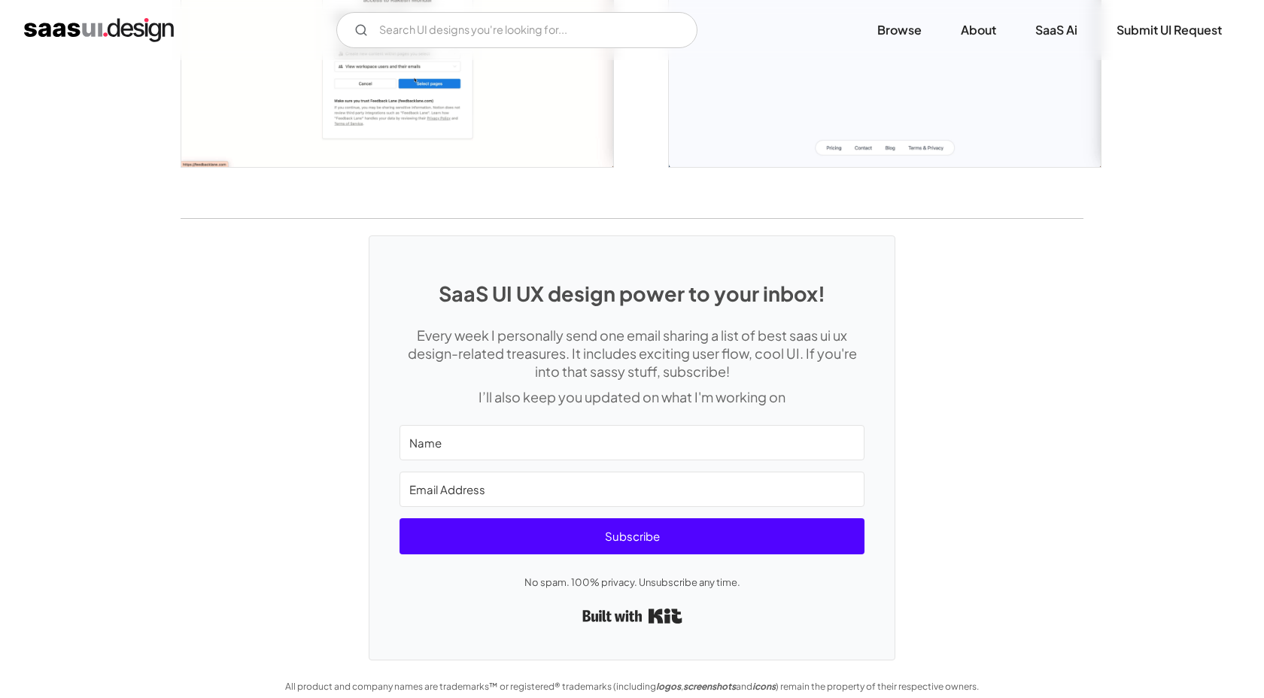
scroll to position [1918, 0]
